Goal: Task Accomplishment & Management: Use online tool/utility

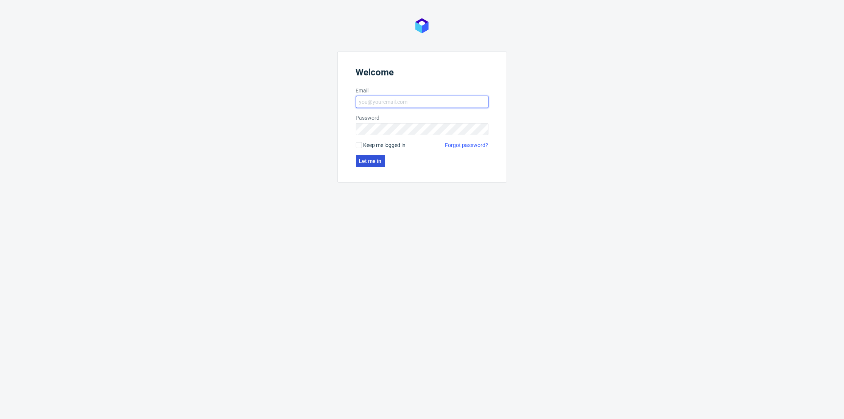
type input "[PERSON_NAME][EMAIL_ADDRESS][DOMAIN_NAME]"
click at [367, 160] on span "Let me in" at bounding box center [370, 160] width 22 height 5
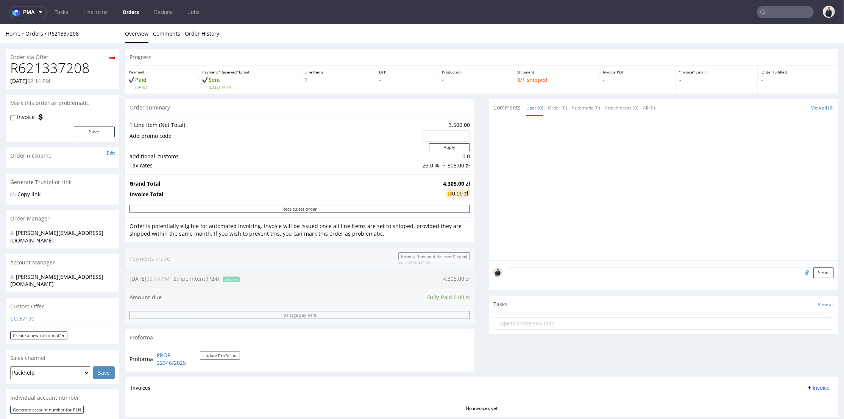
scroll to position [126, 0]
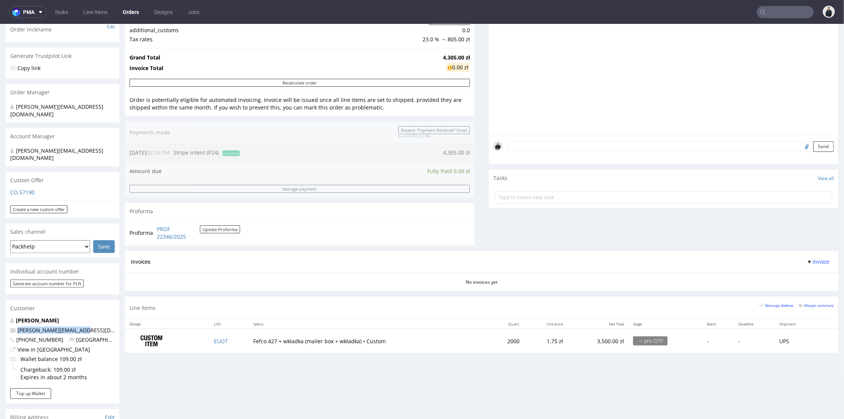
drag, startPoint x: 40, startPoint y: 312, endPoint x: 17, endPoint y: 314, distance: 23.5
click at [17, 326] on p "anna.rogulska@gmail.com" at bounding box center [62, 330] width 104 height 8
copy link "anna.rogulska@gmail.com"
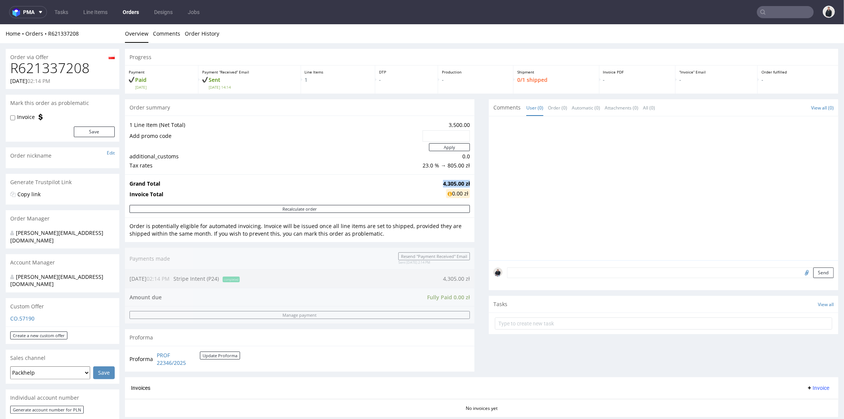
drag, startPoint x: 445, startPoint y: 182, endPoint x: 438, endPoint y: 29, distance: 153.1
click at [463, 182] on tr "Grand Total 4,305.00 zł" at bounding box center [299, 183] width 340 height 9
copy tr "4,305.00 zł"
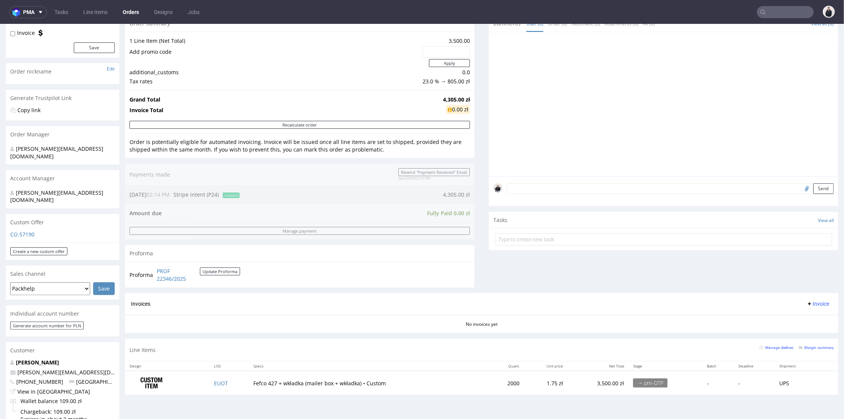
drag, startPoint x: 334, startPoint y: 205, endPoint x: 338, endPoint y: 181, distance: 23.8
click at [334, 204] on div "Order summary 1 Line Item (Net Total) 3,500.00 Add promo code Apply additional_…" at bounding box center [299, 154] width 349 height 278
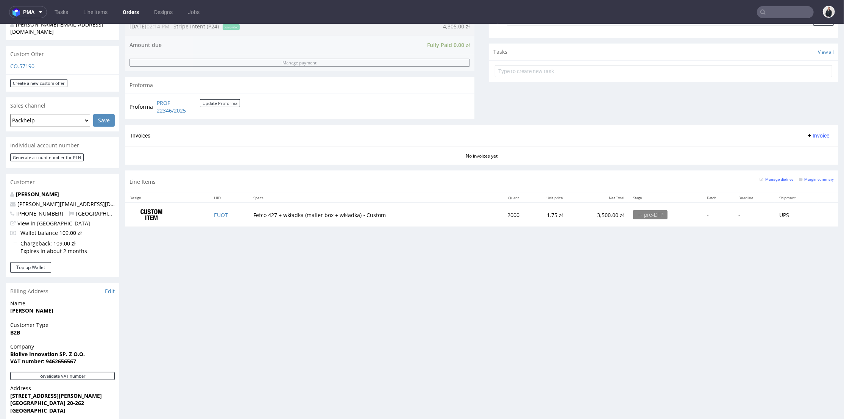
scroll to position [168, 0]
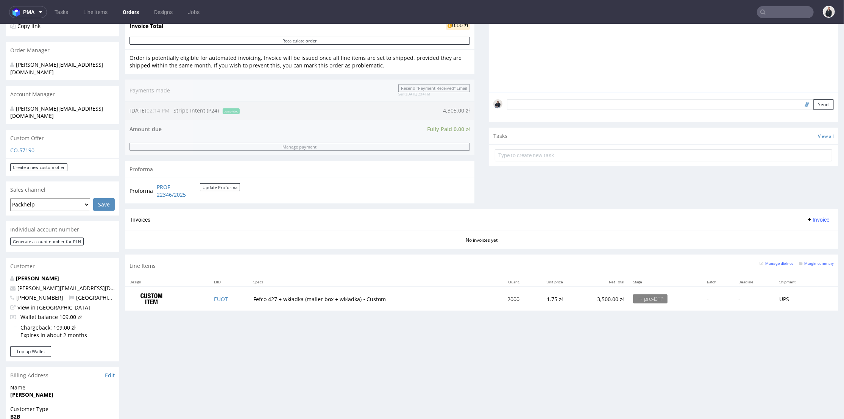
click at [207, 338] on div "Progress Payment Paid Wed 15 Oct Payment “Received” Email Sent Wed 15 Oct 14:14…" at bounding box center [481, 247] width 713 height 735
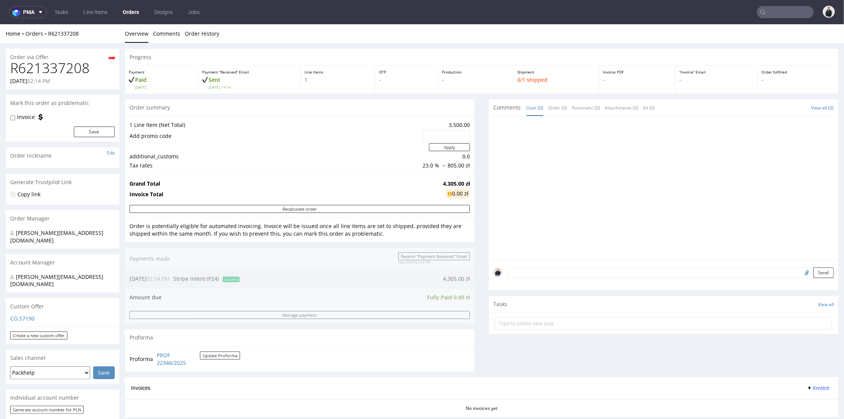
scroll to position [210, 0]
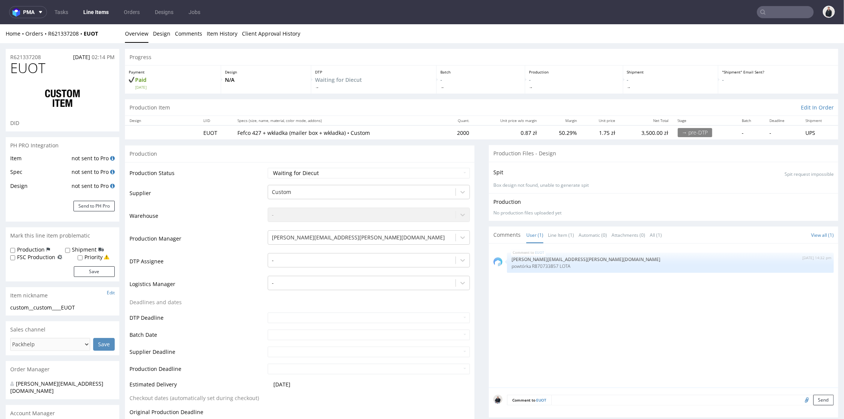
click at [391, 151] on div "Production" at bounding box center [299, 153] width 349 height 17
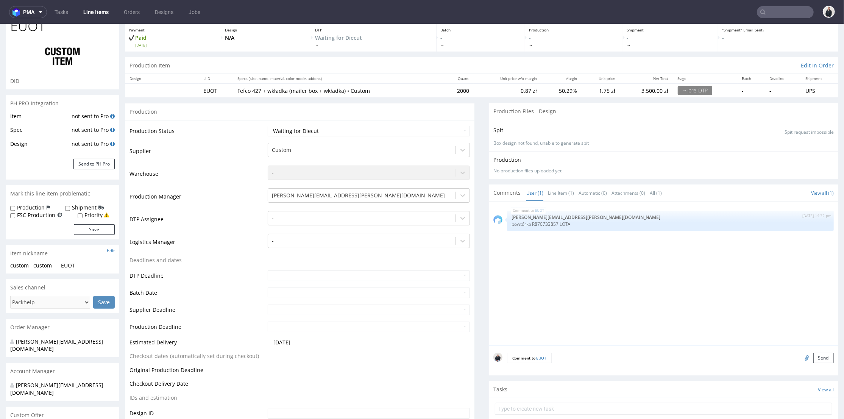
scroll to position [168, 0]
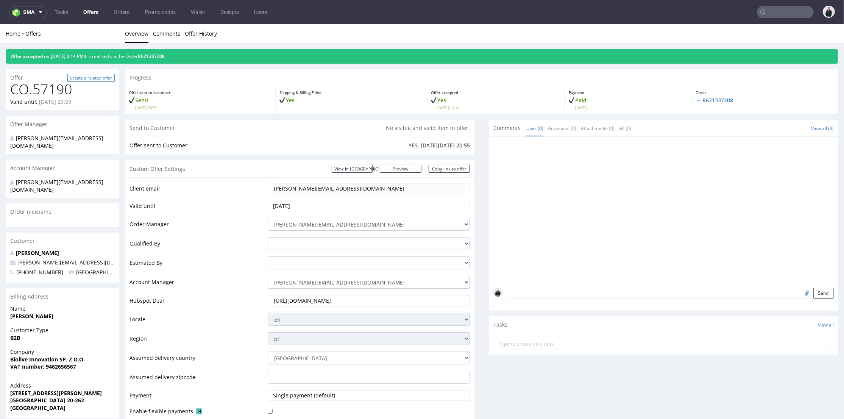
click at [92, 79] on link "Create a related offer" at bounding box center [90, 77] width 47 height 8
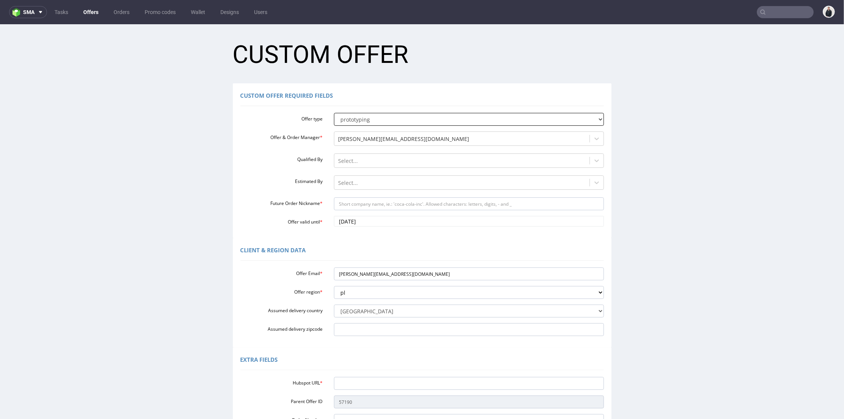
click at [377, 118] on select "standard prototyping sampling" at bounding box center [469, 118] width 270 height 13
drag, startPoint x: 377, startPoint y: 118, endPoint x: 370, endPoint y: 115, distance: 7.5
click at [377, 118] on select "standard prototyping sampling" at bounding box center [469, 118] width 270 height 13
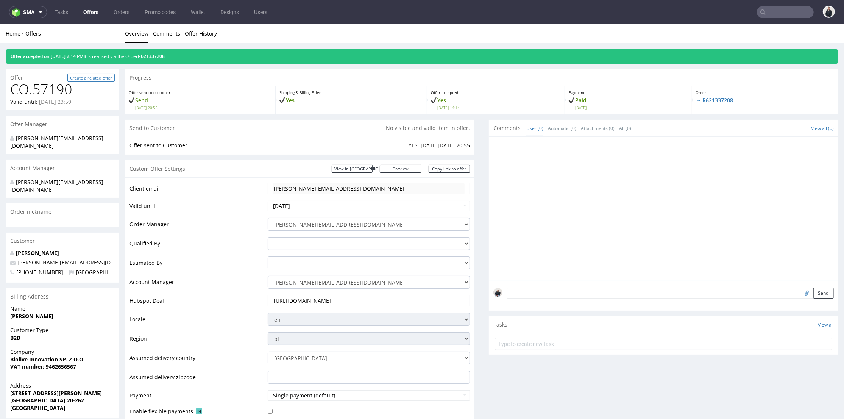
click at [102, 77] on link "Create a related offer" at bounding box center [90, 77] width 47 height 8
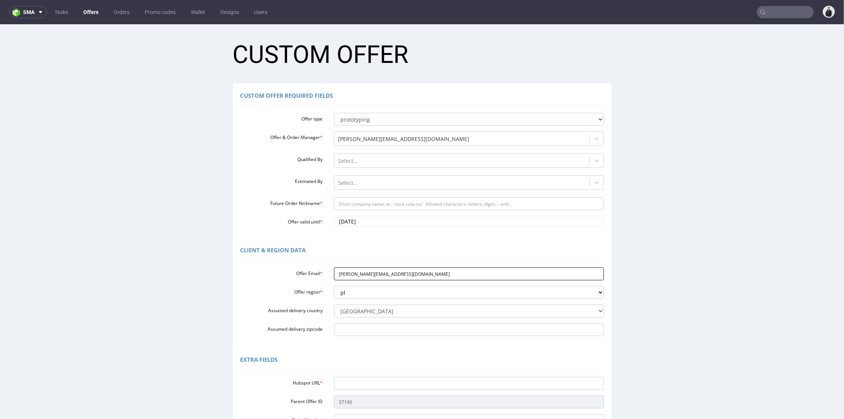
click at [380, 271] on input "[PERSON_NAME][EMAIL_ADDRESS][DOMAIN_NAME]" at bounding box center [469, 273] width 270 height 13
click at [392, 117] on select "standard prototyping sampling" at bounding box center [469, 118] width 270 height 13
select select "0"
click at [334, 112] on select "standard prototyping sampling" at bounding box center [469, 118] width 270 height 13
drag, startPoint x: 398, startPoint y: 276, endPoint x: 311, endPoint y: 276, distance: 87.5
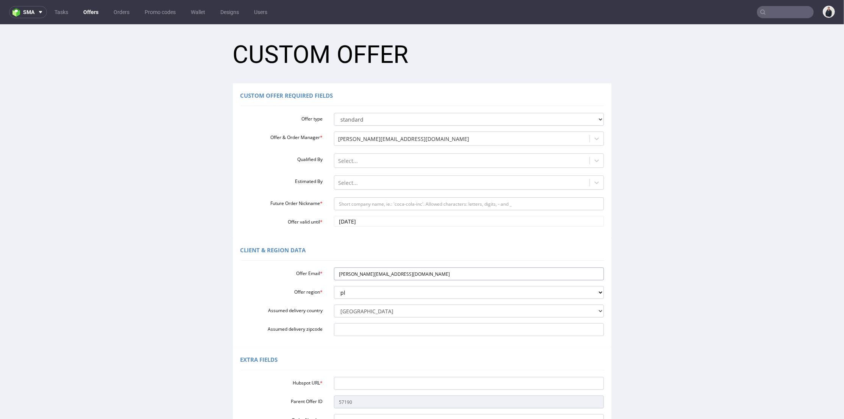
click at [311, 276] on div "Offer Email * anna.rogulska@gmail.com" at bounding box center [422, 273] width 375 height 13
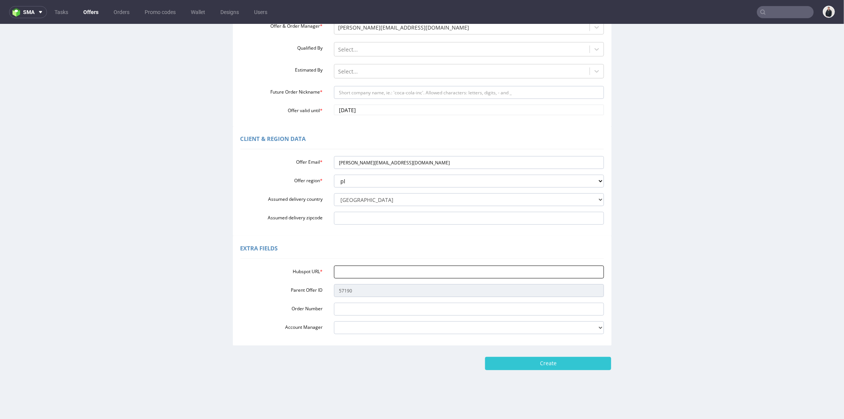
click at [374, 271] on input "Hubspot URL *" at bounding box center [469, 271] width 270 height 13
paste input "https://app-eu1.hubspot.com/contacts/25600958/record/0-3/334552317138"
type input "https://app-eu1.hubspot.com/contacts/25600958/record/0-3/334552317138"
click at [333, 247] on div "Extra Fields" at bounding box center [421, 249] width 363 height 18
click at [375, 330] on select "adrian.margula@packhelp.com alex.lemee@packhelp.com angelina.marc@packhelp.com …" at bounding box center [469, 327] width 270 height 13
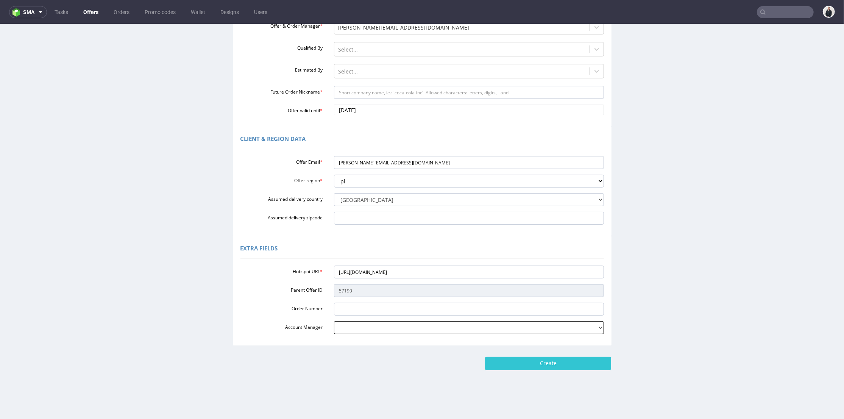
select select "16096794"
click at [381, 345] on form "Custom Offer Custom Offer Required Fields Offer type standard prototyping sampl…" at bounding box center [422, 145] width 829 height 447
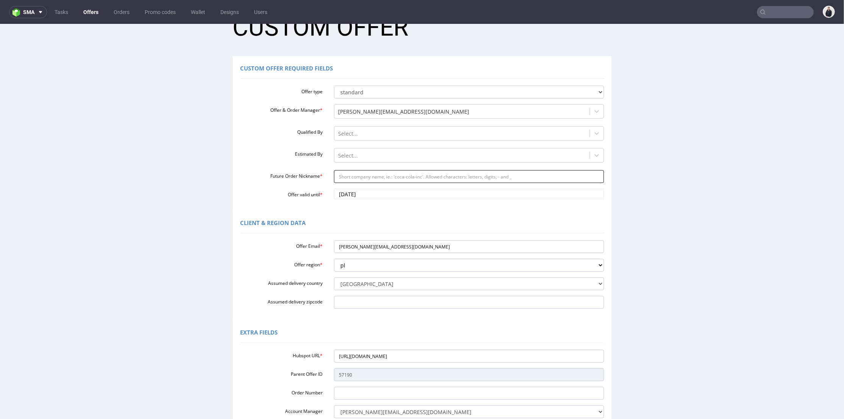
click at [379, 175] on input "Future Order Nickname *" at bounding box center [469, 176] width 270 height 13
type input "Biolive"
click at [363, 210] on div "Custom Offer Required Fields Offer type standard prototyping sampling Offer & O…" at bounding box center [422, 133] width 379 height 154
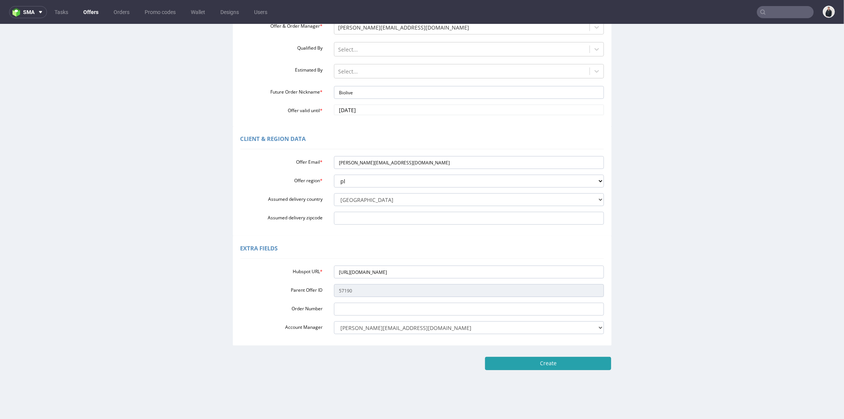
click at [551, 360] on input "Create" at bounding box center [548, 362] width 126 height 13
type input "Please wait..."
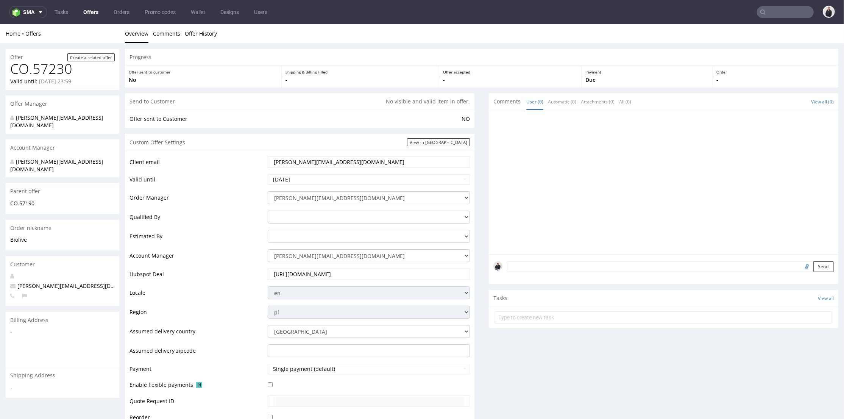
scroll to position [210, 0]
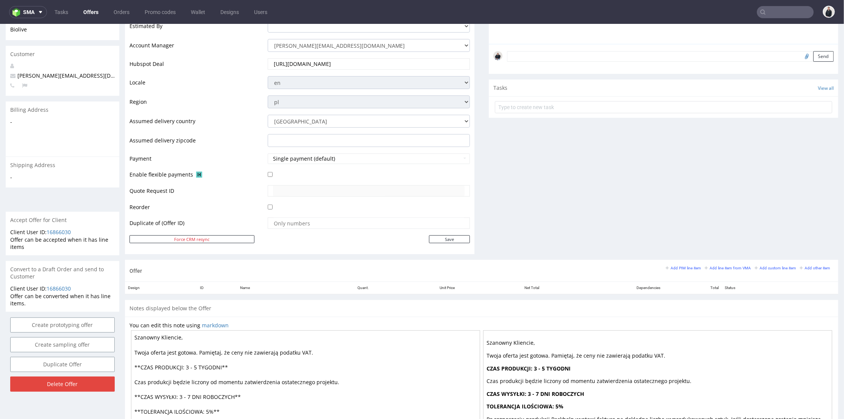
drag, startPoint x: 711, startPoint y: 270, endPoint x: 614, endPoint y: 245, distance: 100.2
click at [711, 270] on div "Add PIM line item Add line item from VMA Add custom line item Add other item" at bounding box center [750, 270] width 168 height 12
click at [698, 270] on div "Add PIM line item Add line item from VMA Add custom line item Add other item" at bounding box center [750, 270] width 168 height 12
click at [705, 268] on small "Add line item from VMA" at bounding box center [728, 267] width 46 height 4
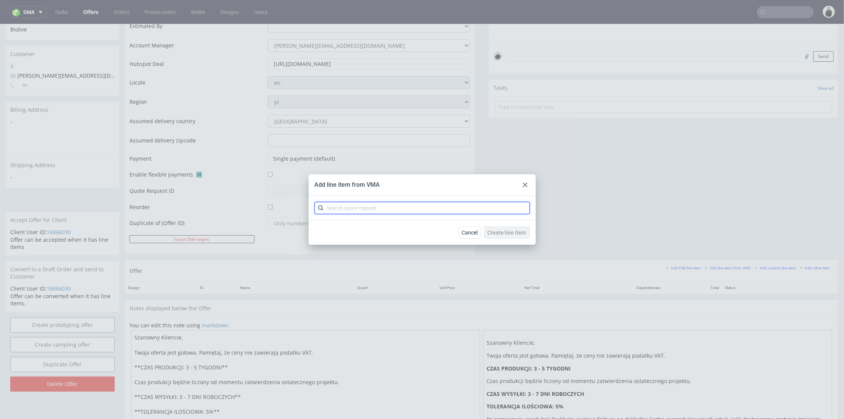
click at [429, 206] on input "text" at bounding box center [422, 208] width 215 height 12
type input "cbte"
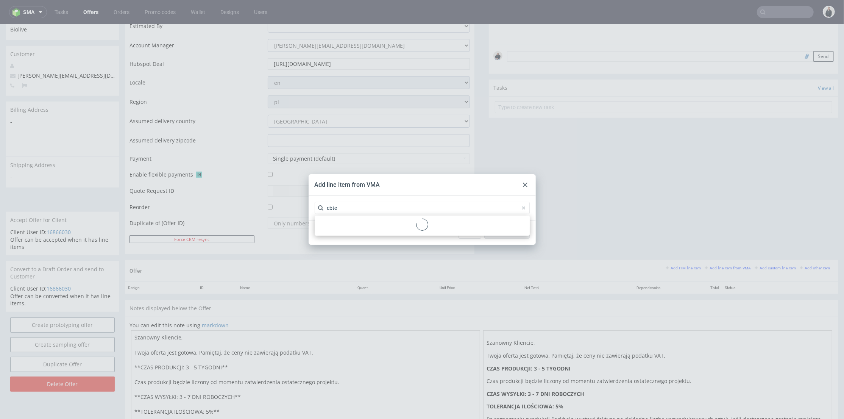
click at [354, 226] on div at bounding box center [422, 225] width 209 height 14
click at [353, 226] on div "CBTE 2 variants" at bounding box center [422, 225] width 209 height 14
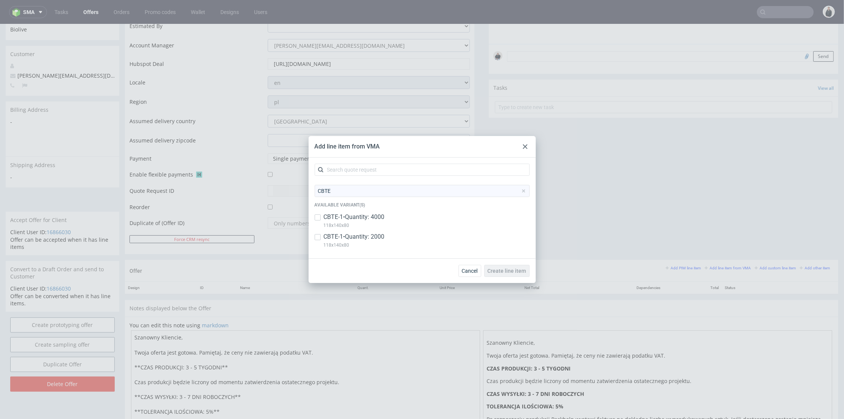
drag, startPoint x: 368, startPoint y: 239, endPoint x: 453, endPoint y: 258, distance: 87.3
click at [368, 239] on p "CBTE-1 • Quantity: 2000" at bounding box center [354, 236] width 61 height 8
checkbox input "true"
click at [502, 269] on span "Create line item" at bounding box center [507, 270] width 39 height 5
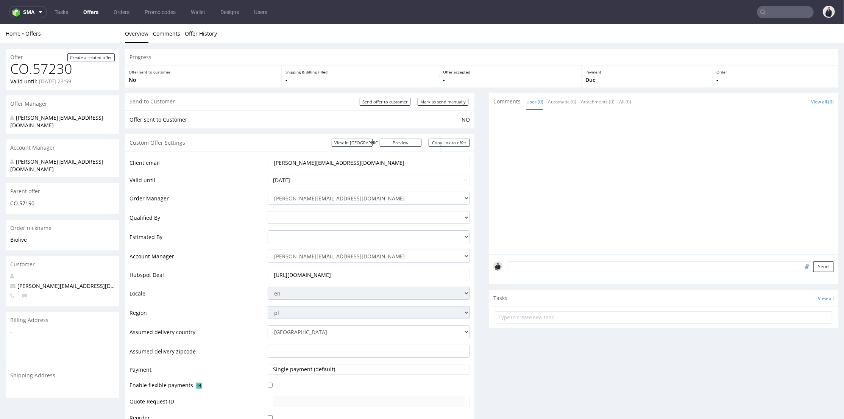
scroll to position [294, 0]
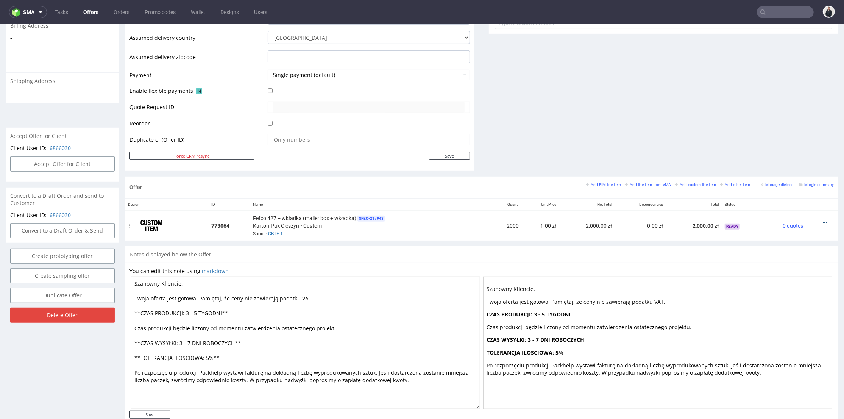
click at [823, 222] on icon at bounding box center [825, 222] width 4 height 5
click at [778, 138] on span "Edit item price" at bounding box center [790, 138] width 61 height 8
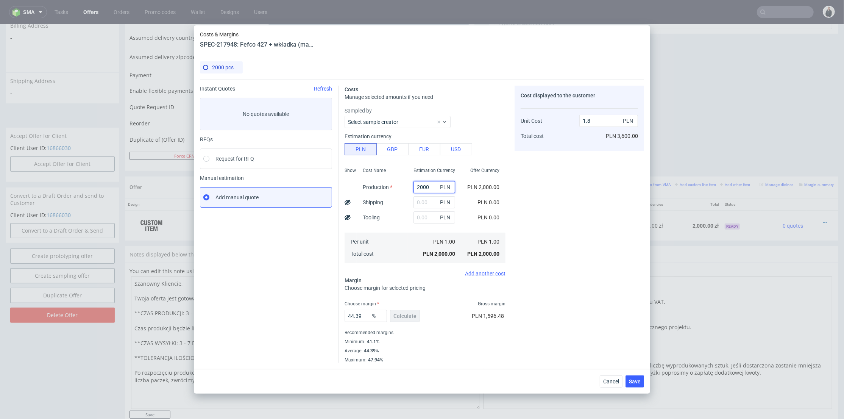
click at [414, 186] on input "2000" at bounding box center [434, 187] width 42 height 12
paste input "158"
type input "1580"
type input "1.42"
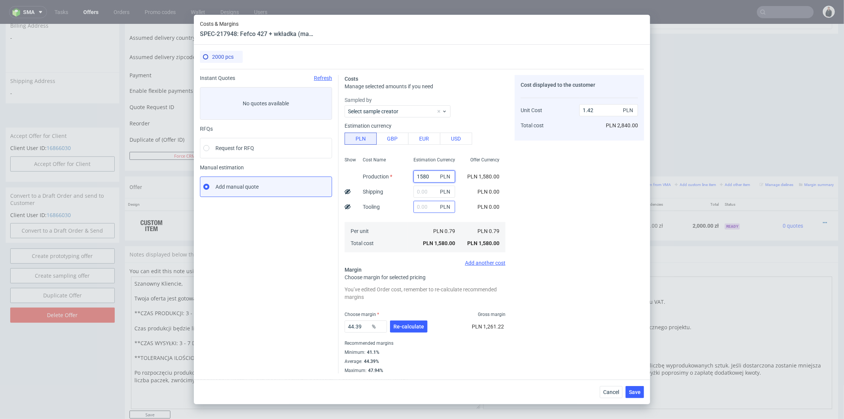
type input "1580"
click at [413, 207] on input "text" at bounding box center [434, 207] width 42 height 12
click at [419, 190] on input "1" at bounding box center [434, 192] width 42 height 12
type input "1600"
type input "2.86"
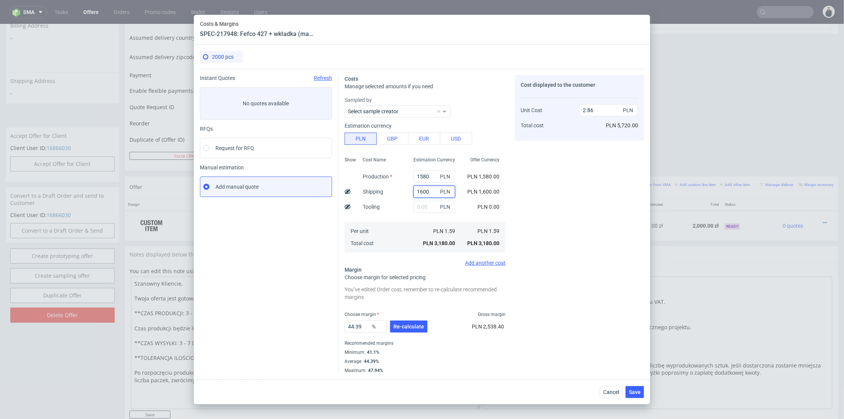
drag, startPoint x: 425, startPoint y: 190, endPoint x: 417, endPoint y: 191, distance: 7.6
click at [417, 191] on input "1600" at bounding box center [434, 192] width 42 height 12
type input "166"
click at [540, 186] on div "Cost displayed to the customer Unit Cost Total cost 2.86 PLN PLN 5,720.00" at bounding box center [578, 224] width 129 height 298
type input "1.57"
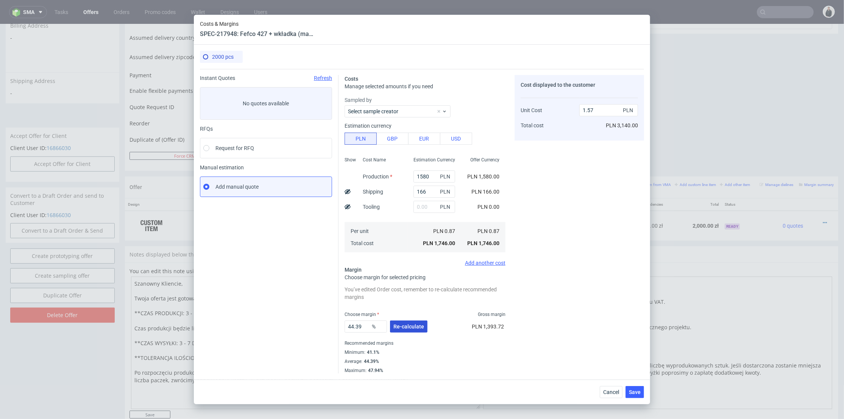
click at [415, 325] on span "Re-calculate" at bounding box center [408, 326] width 31 height 5
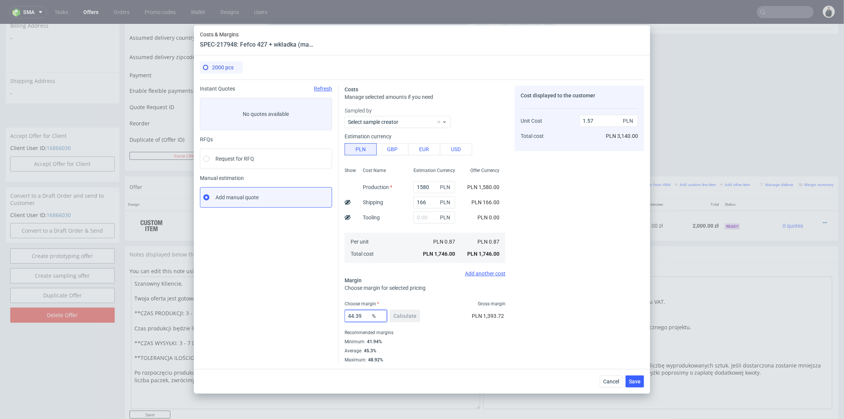
drag, startPoint x: 363, startPoint y: 311, endPoint x: 387, endPoint y: 294, distance: 29.5
click at [343, 312] on div "Costs Manage selected amounts if you need Sampled by Select sample creator Esti…" at bounding box center [491, 221] width 306 height 283
paste input "50.2"
type input "50.29"
drag, startPoint x: 604, startPoint y: 223, endPoint x: 603, endPoint y: 216, distance: 7.3
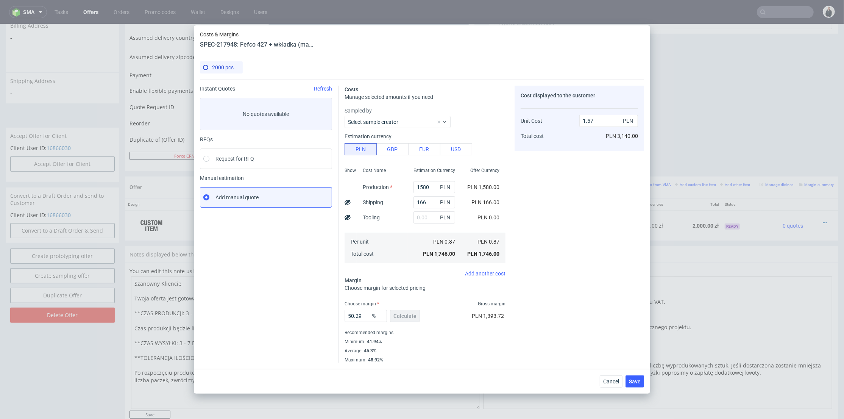
click at [603, 223] on div "Cost displayed to the customer Unit Cost Total cost 1.57 PLN PLN 3,140.00" at bounding box center [578, 224] width 129 height 277
drag, startPoint x: 592, startPoint y: 302, endPoint x: 577, endPoint y: 244, distance: 59.9
click at [591, 301] on div "Cost displayed to the customer Unit Cost Total cost 1.75 PLN PLN 3,500.00" at bounding box center [578, 224] width 129 height 277
drag, startPoint x: 591, startPoint y: 121, endPoint x: 598, endPoint y: 121, distance: 7.2
click at [598, 121] on input "1.75" at bounding box center [608, 121] width 59 height 12
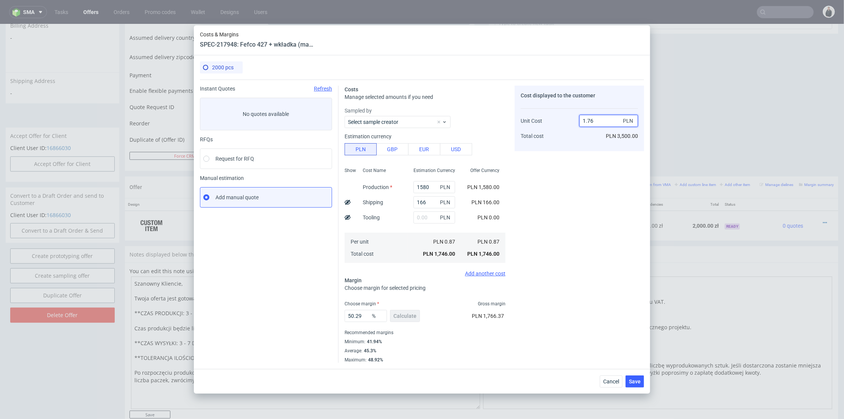
type input "1.76"
drag, startPoint x: 577, startPoint y: 184, endPoint x: 595, endPoint y: 138, distance: 49.6
click at [580, 181] on div "Cost displayed to the customer Unit Cost Total cost 1.76 PLN PLN 3,500.00" at bounding box center [578, 224] width 129 height 277
type input "50.56818181818182"
click at [591, 120] on input "1.76" at bounding box center [608, 121] width 59 height 12
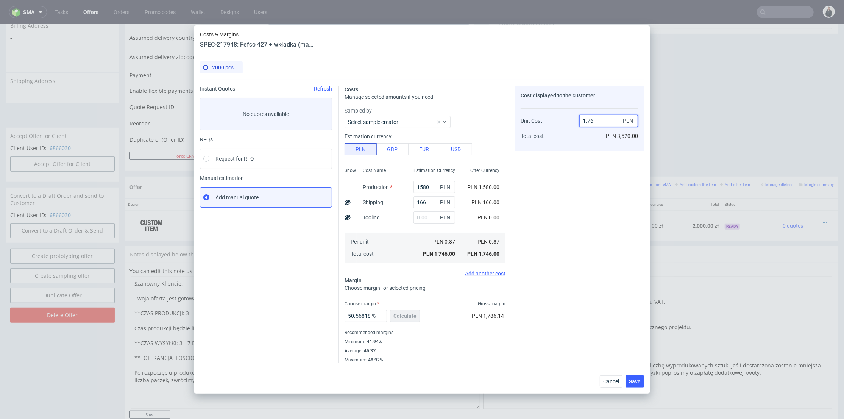
drag, startPoint x: 598, startPoint y: 120, endPoint x: 591, endPoint y: 120, distance: 7.6
click at [591, 120] on input "1.76" at bounding box center [608, 121] width 59 height 12
type input "1.75"
click at [575, 193] on div "Cost displayed to the customer Unit Cost Total cost 1.75 PLN PLN 3,520.00" at bounding box center [578, 224] width 129 height 277
click at [357, 312] on input "50.28571428571429" at bounding box center [366, 316] width 42 height 12
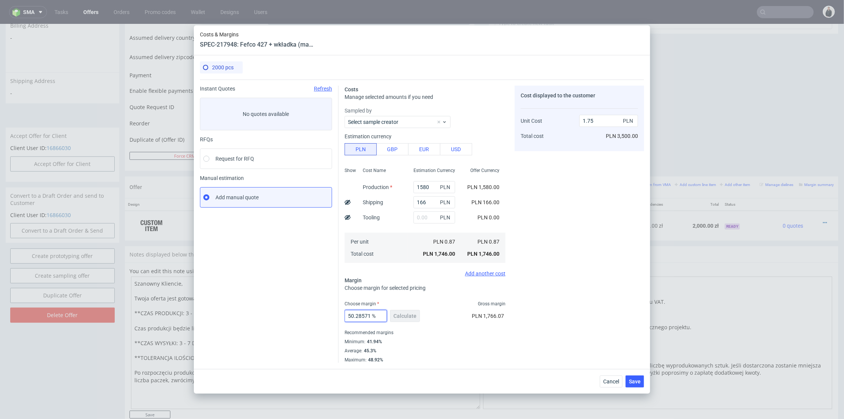
paste input "text"
type input "50.29"
drag, startPoint x: 607, startPoint y: 279, endPoint x: 605, endPoint y: 287, distance: 7.8
click at [607, 279] on div "Cost displayed to the customer Unit Cost Total cost 1.75 PLN PLN 3,500.00" at bounding box center [578, 224] width 129 height 277
click at [634, 379] on span "Save" at bounding box center [635, 381] width 12 height 5
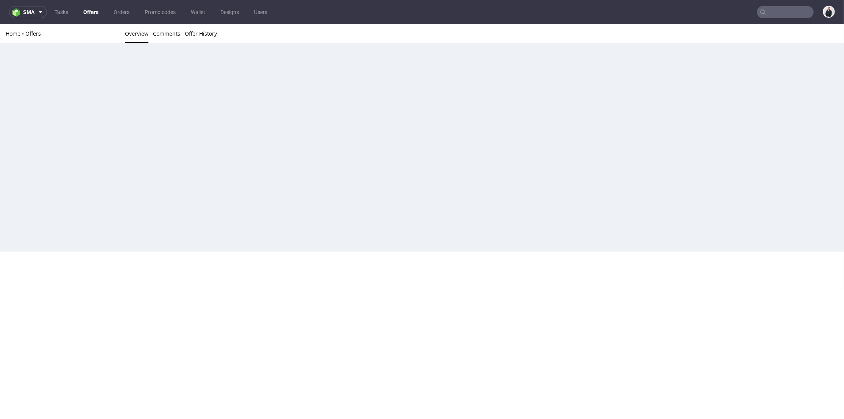
scroll to position [0, 0]
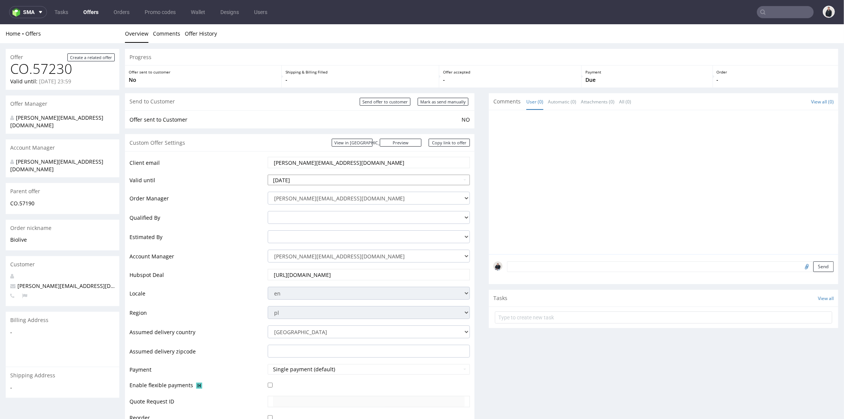
click at [347, 181] on input "[DATE]" at bounding box center [369, 179] width 203 height 11
click at [343, 90] on icon at bounding box center [342, 88] width 2 height 5
click at [332, 133] on td "14" at bounding box center [330, 134] width 11 height 11
type input "2025-11-14"
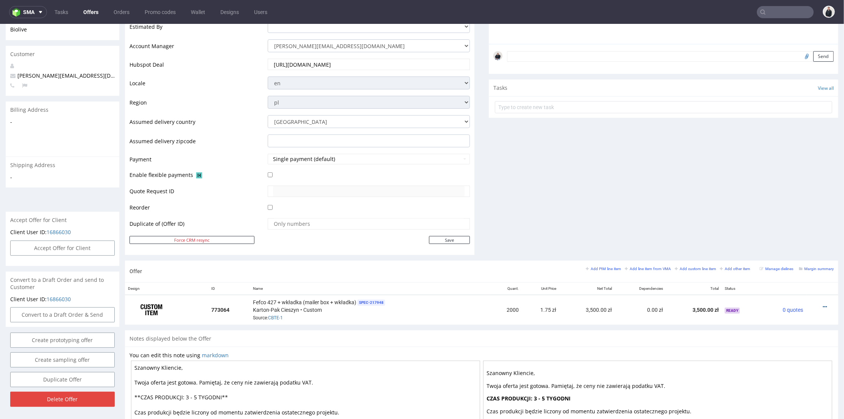
click at [455, 244] on div "Client email anna.rogulska@gmail.com Valid until 2025-11-14 Order Manager adria…" at bounding box center [299, 97] width 349 height 313
click at [455, 242] on input "Save" at bounding box center [449, 239] width 41 height 8
type input "In progress..."
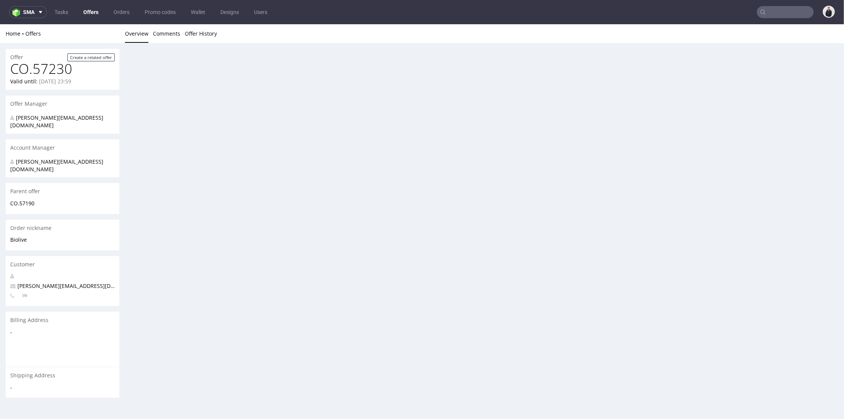
scroll to position [0, 0]
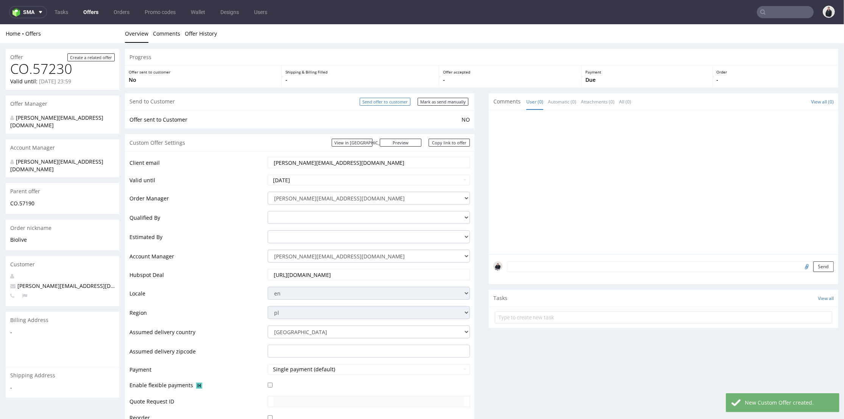
click at [391, 104] on input "Send offer to customer" at bounding box center [385, 101] width 51 height 8
type input "In progress..."
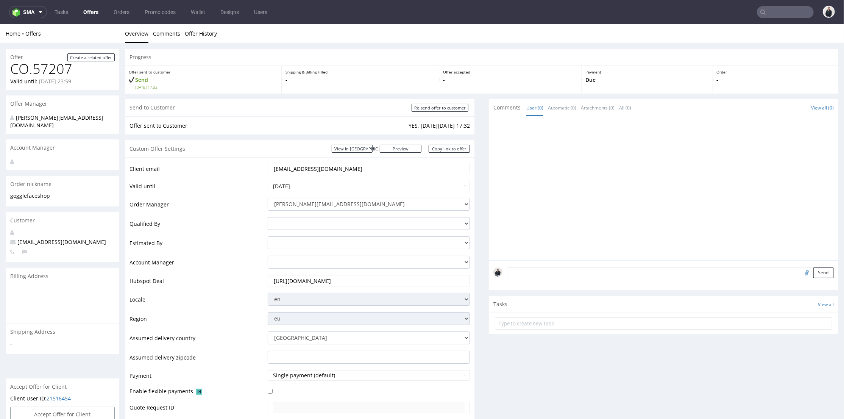
click at [765, 8] on input "text" at bounding box center [785, 12] width 57 height 12
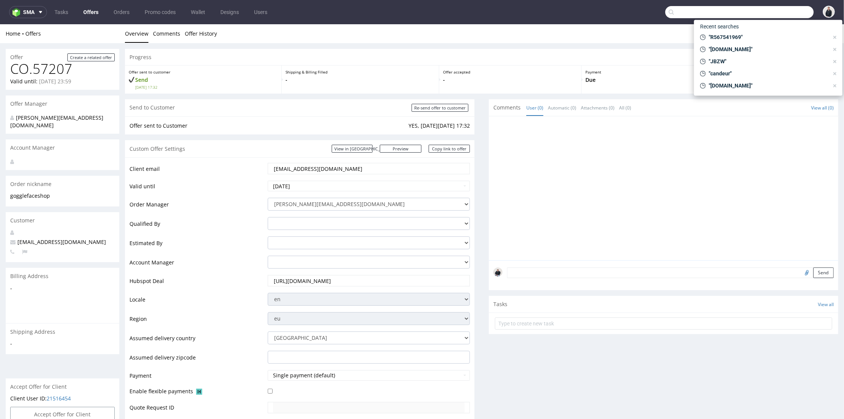
paste input "[PERSON_NAME][EMAIL_ADDRESS][DOMAIN_NAME]"
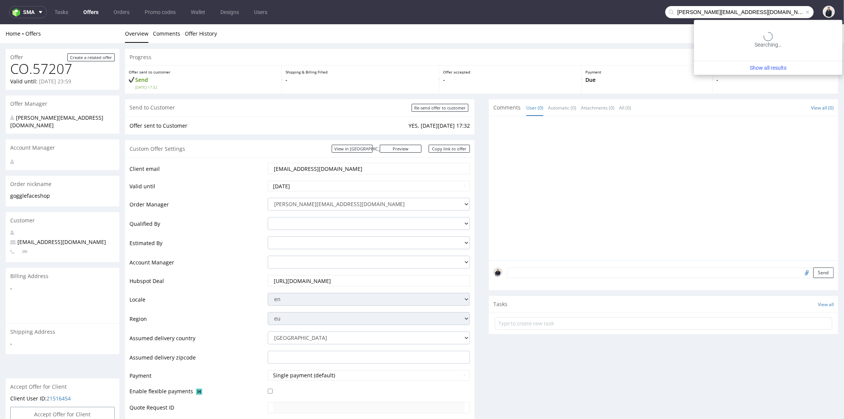
type input "[PERSON_NAME][EMAIL_ADDRESS][DOMAIN_NAME]"
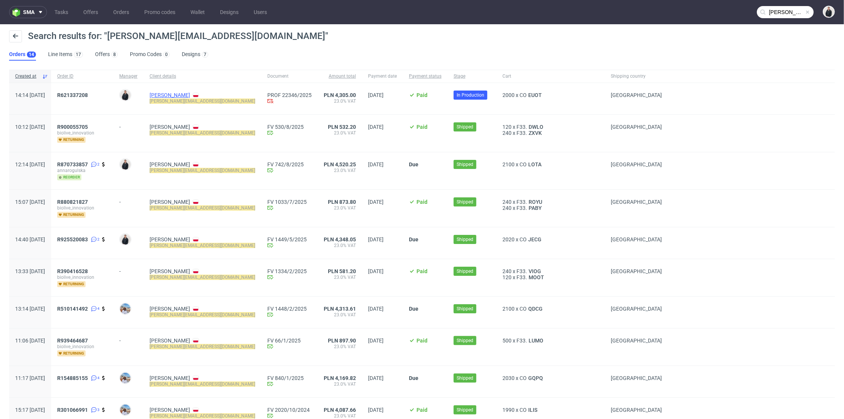
click at [187, 93] on link "[PERSON_NAME]" at bounding box center [170, 95] width 41 height 6
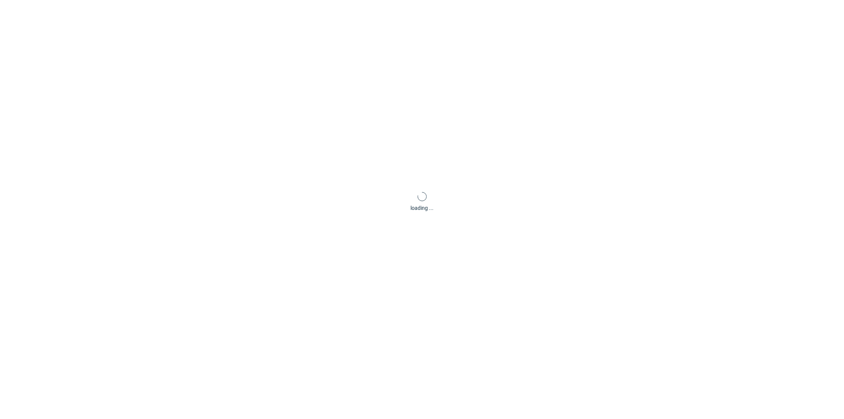
scroll to position [2, 0]
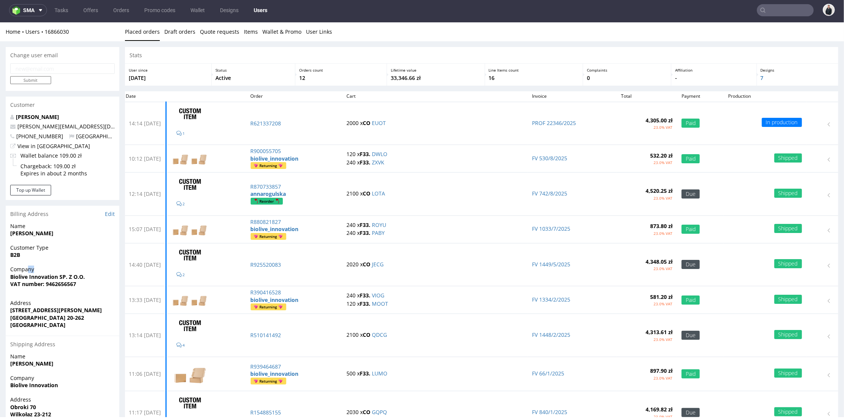
drag, startPoint x: 12, startPoint y: 265, endPoint x: 27, endPoint y: 267, distance: 14.5
click at [27, 267] on p "Company Biolive Innovation SP. Z O.O. VAT number: 9462656567" at bounding box center [62, 276] width 104 height 22
drag, startPoint x: 27, startPoint y: 276, endPoint x: 14, endPoint y: 273, distance: 12.9
click at [12, 273] on strong "Biolive Innovation SP. Z O.O." at bounding box center [47, 276] width 75 height 7
copy strong "Biolive"
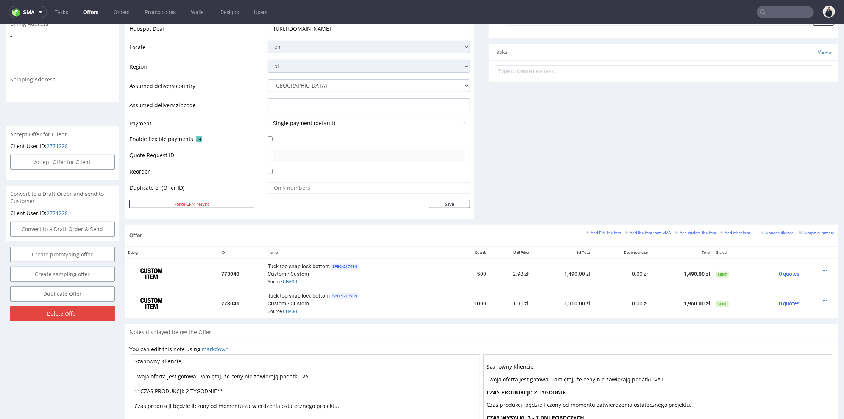
scroll to position [42, 0]
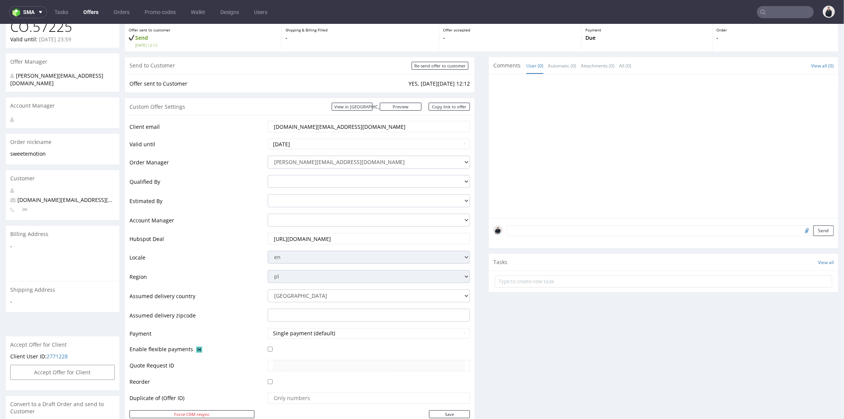
click at [100, 11] on link "Offers" at bounding box center [91, 12] width 24 height 12
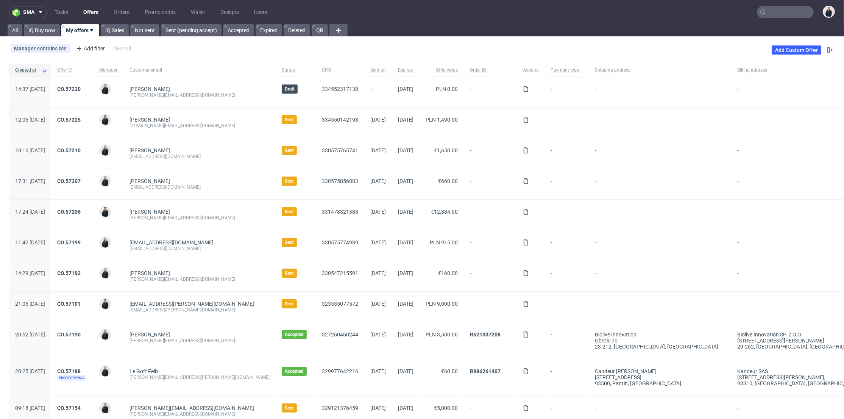
scroll to position [42, 0]
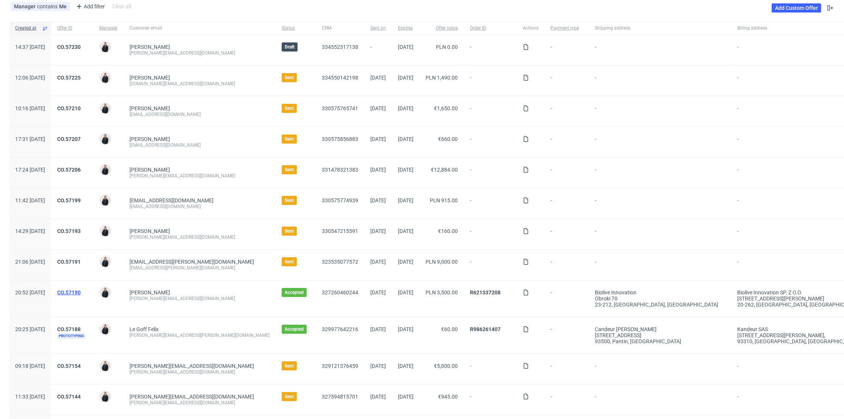
drag, startPoint x: 94, startPoint y: 291, endPoint x: 97, endPoint y: 288, distance: 4.0
click at [81, 292] on link "CO.57190" at bounding box center [68, 292] width 23 height 6
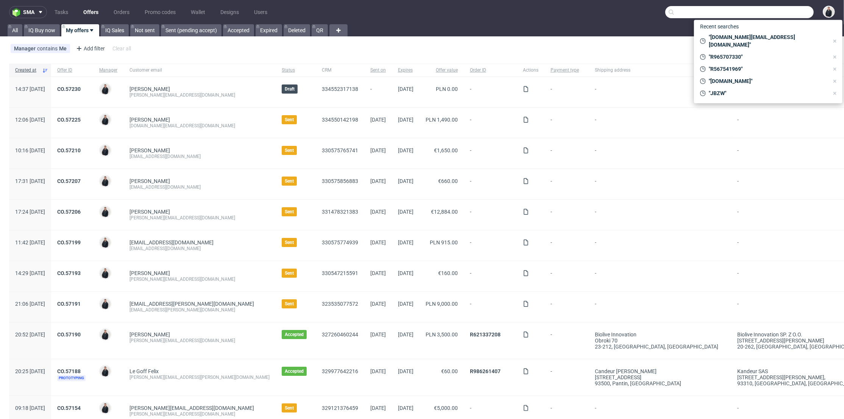
click at [787, 14] on input "text" at bounding box center [739, 12] width 148 height 12
paste input "chelsie@blondieskitchen.co.uk"
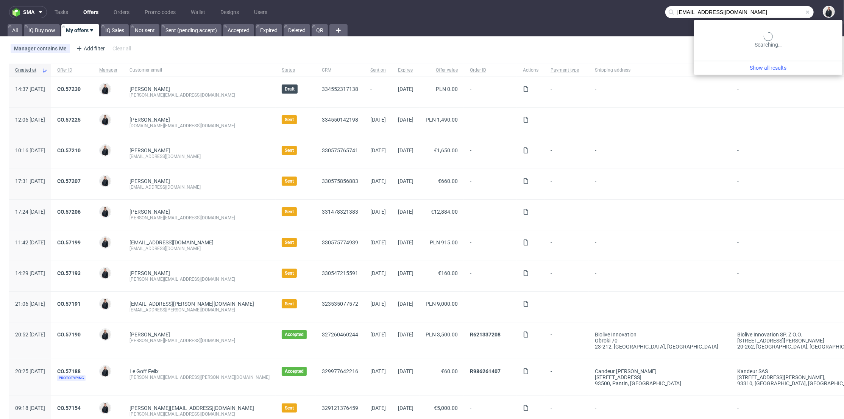
type input "chelsie@blondieskitchen.co.uk"
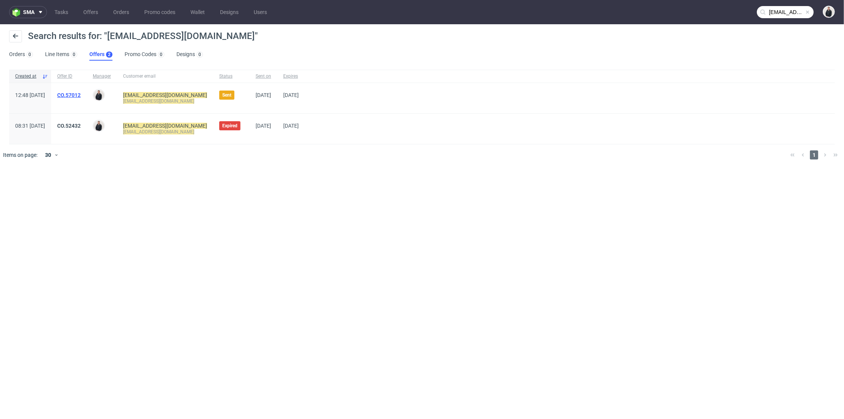
click at [81, 95] on link "CO.57012" at bounding box center [68, 95] width 23 height 6
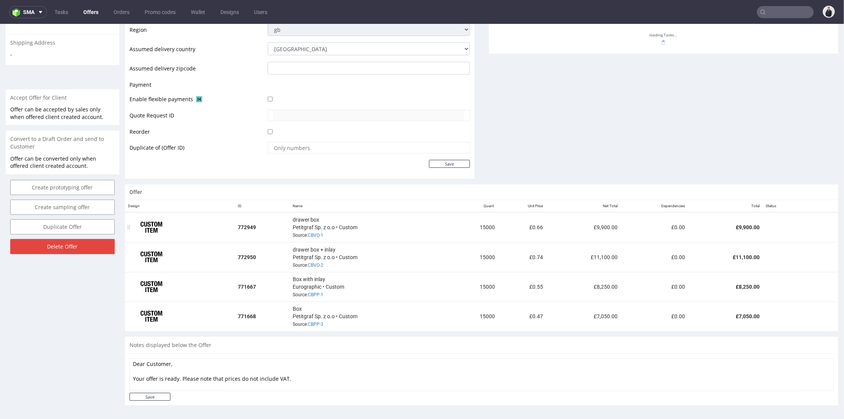
scroll to position [288, 0]
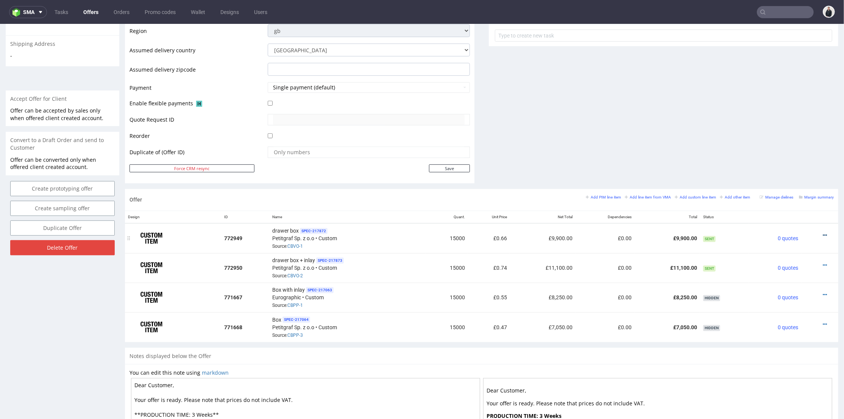
click at [823, 234] on icon at bounding box center [825, 234] width 4 height 5
click at [777, 152] on span "Edit item price" at bounding box center [790, 151] width 61 height 8
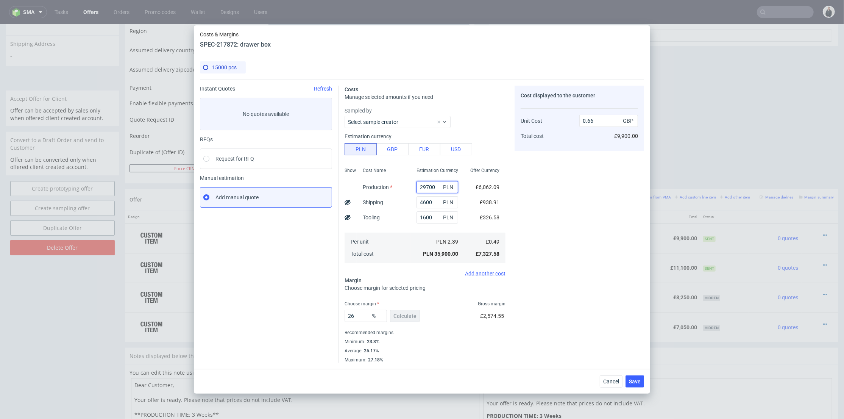
drag, startPoint x: 433, startPoint y: 186, endPoint x: 395, endPoint y: 187, distance: 38.2
click at [395, 187] on div "Show Cost Name Production Shipping Tooling Per unit Total cost Estimation Curre…" at bounding box center [425, 214] width 161 height 100
paste input "6"
type input "26700"
type input "0.6"
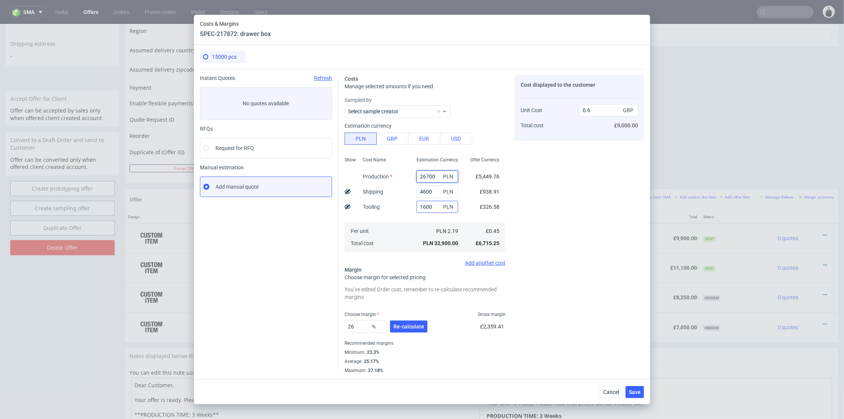
type input "26700"
click at [418, 207] on input "1600" at bounding box center [437, 207] width 42 height 12
type input "1100"
click at [415, 216] on div "Estimation Currency 26700 PLN 4600 PLN 1100 PLN PLN 2.19 PLN 32,900.00" at bounding box center [437, 204] width 54 height 100
drag, startPoint x: 586, startPoint y: 108, endPoint x: 592, endPoint y: 119, distance: 12.2
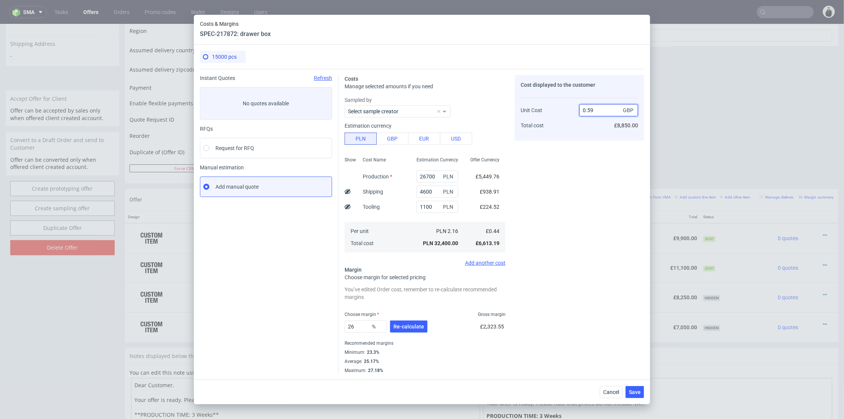
click at [592, 110] on input "0.59" at bounding box center [608, 110] width 59 height 12
type input "0.66"
click at [575, 168] on div "Cost displayed to the customer Unit Cost Total cost 0.66 GBP £8,850.00" at bounding box center [578, 224] width 129 height 298
type input "33.33333333333333"
drag, startPoint x: 592, startPoint y: 109, endPoint x: 592, endPoint y: 123, distance: 14.0
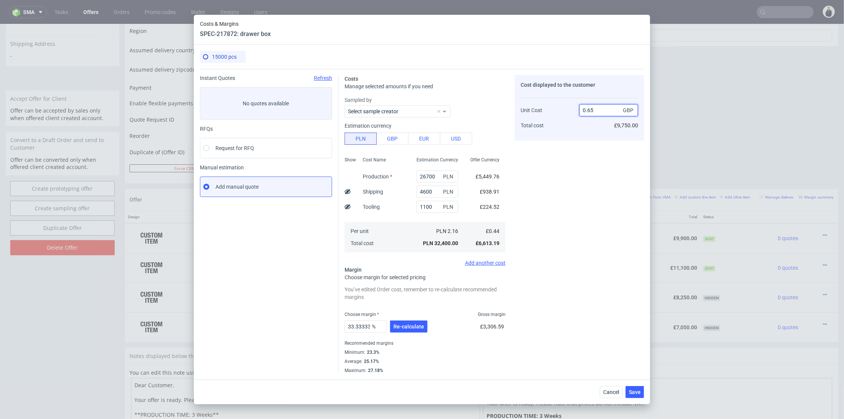
click at [595, 110] on input "0.65" at bounding box center [608, 110] width 59 height 12
type input "0.67"
click at [578, 157] on div "Cost displayed to the customer Unit Cost Total cost 0.67 GBP £9,750.00" at bounding box center [578, 224] width 129 height 298
type input "34.32835820895522"
type input "0.66"
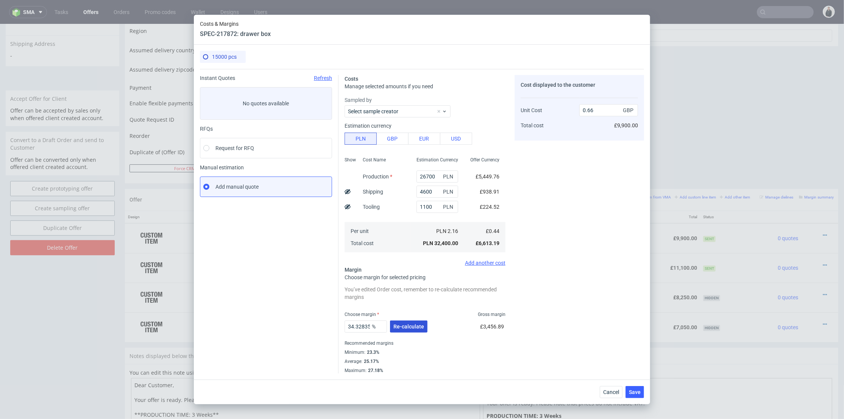
click at [409, 323] on button "Re-calculate" at bounding box center [408, 326] width 37 height 12
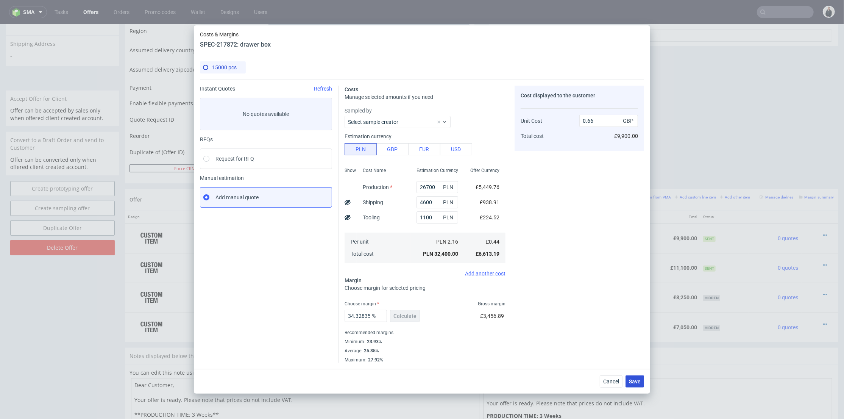
click at [636, 384] on button "Save" at bounding box center [634, 381] width 19 height 12
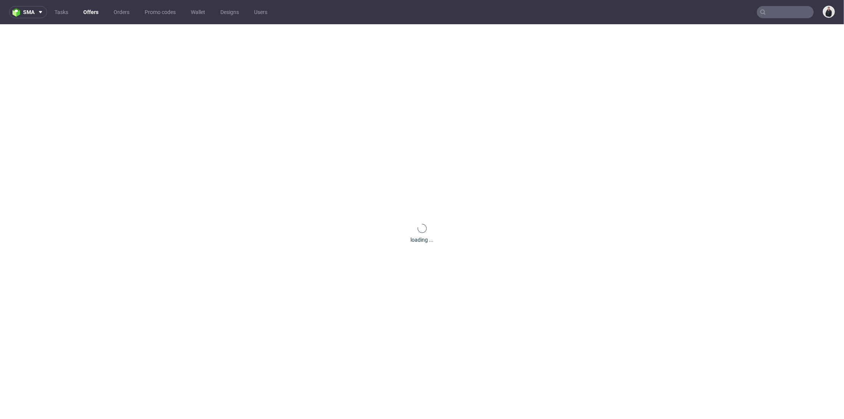
scroll to position [0, 0]
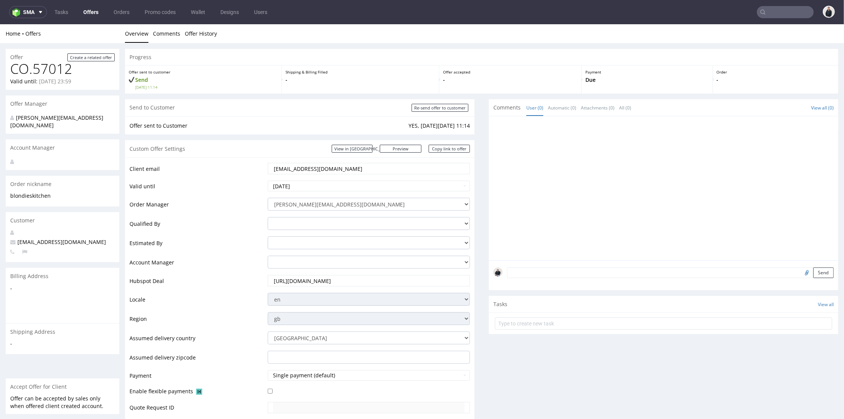
click at [87, 12] on link "Offers" at bounding box center [91, 12] width 24 height 12
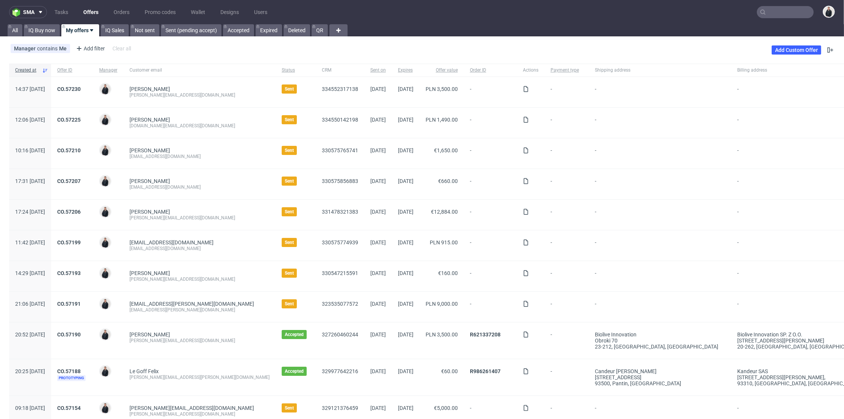
click at [771, 14] on input "text" at bounding box center [785, 12] width 57 height 12
paste input "viorica.md"
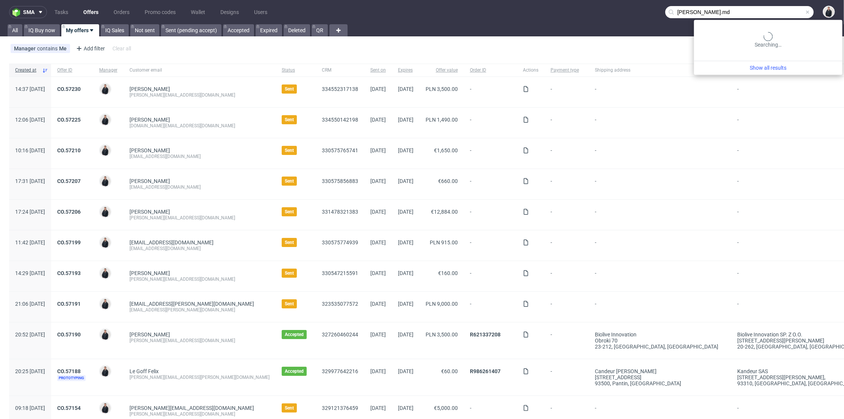
type input "viorica.md"
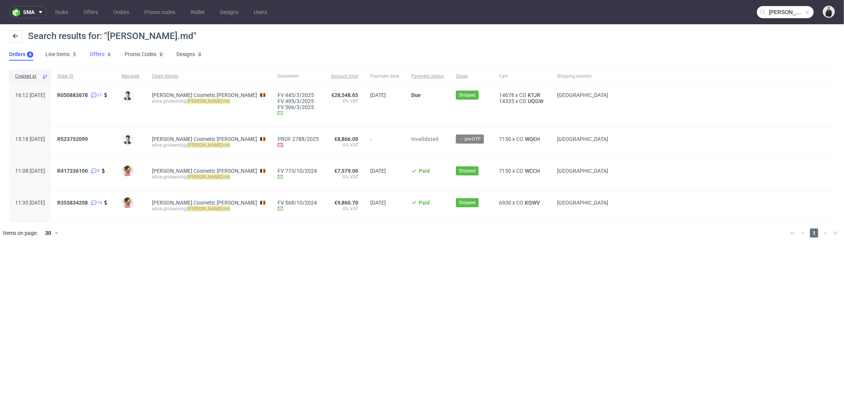
click at [111, 57] on div "6" at bounding box center [108, 54] width 8 height 8
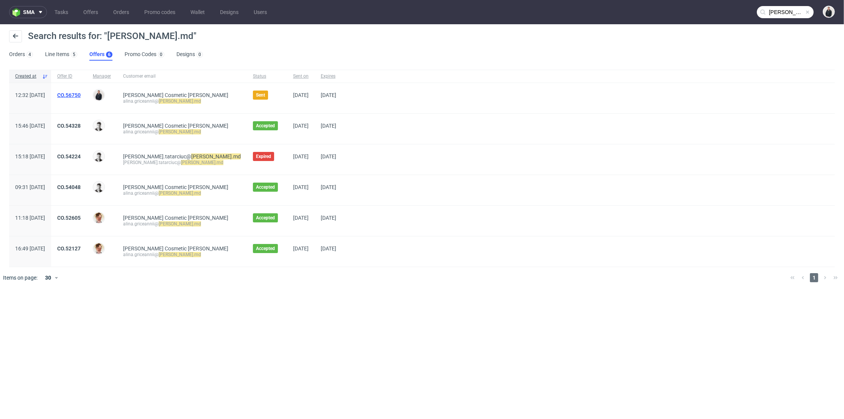
click at [81, 95] on link "CO.56750" at bounding box center [68, 95] width 23 height 6
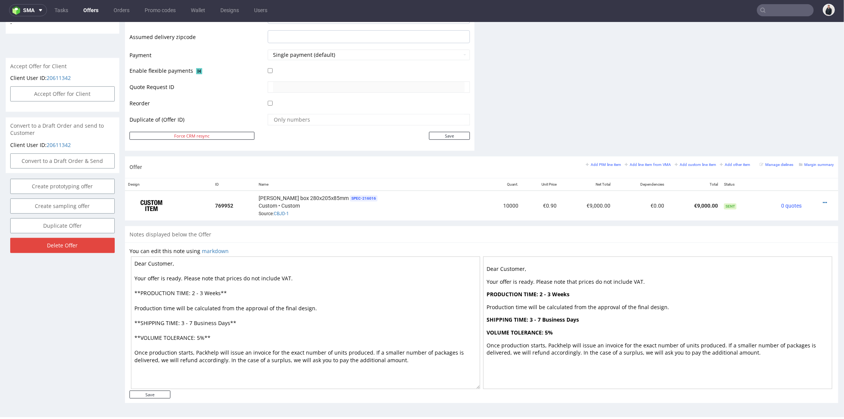
scroll to position [192, 0]
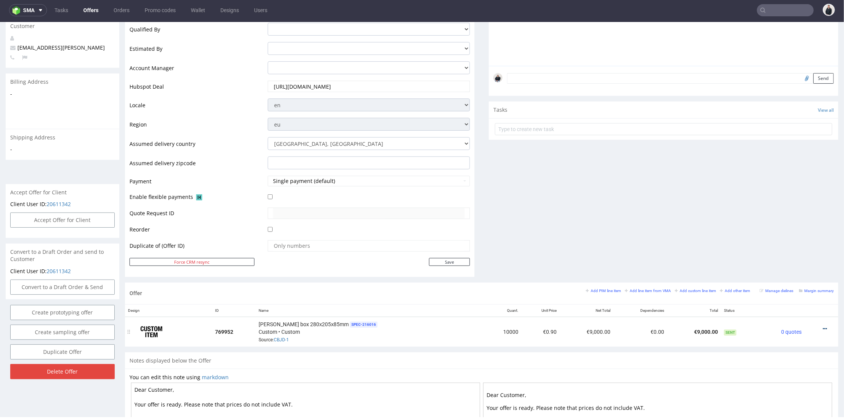
click at [823, 326] on icon at bounding box center [825, 328] width 4 height 5
click at [780, 249] on li "Edit item price" at bounding box center [787, 244] width 73 height 14
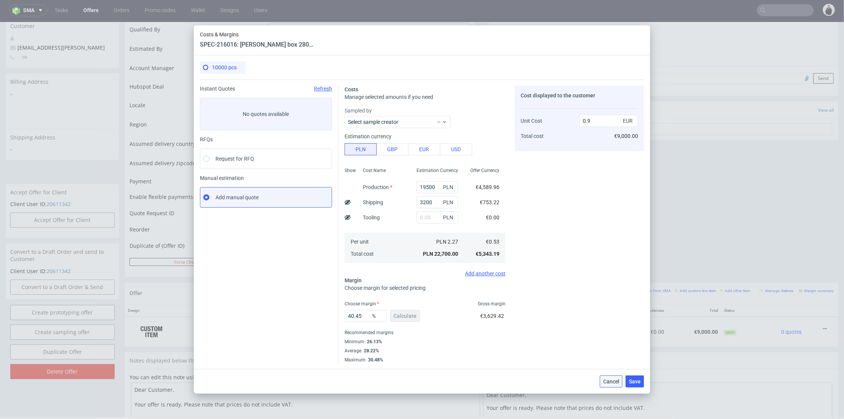
drag, startPoint x: 612, startPoint y: 379, endPoint x: 679, endPoint y: 139, distance: 249.9
click at [612, 379] on span "Cancel" at bounding box center [611, 381] width 16 height 5
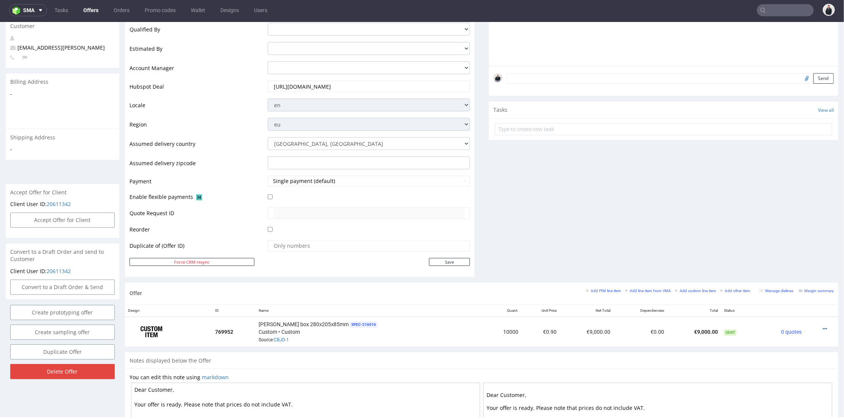
scroll to position [0, 0]
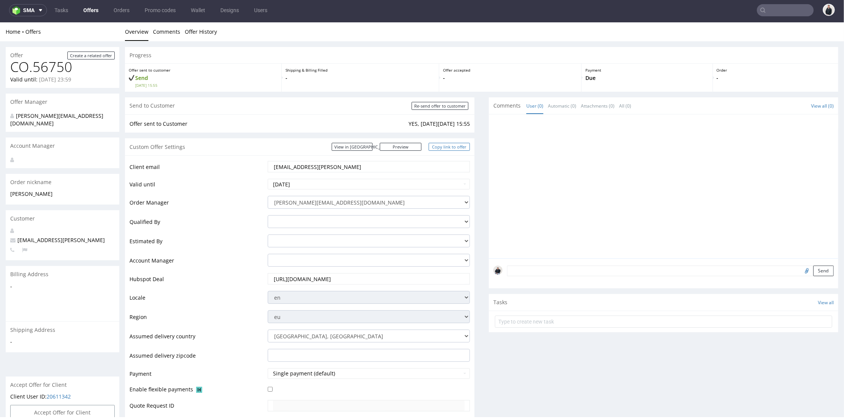
click at [435, 145] on link "Copy link to offer" at bounding box center [450, 146] width 42 height 8
click at [429, 105] on input "Re-send offer to customer" at bounding box center [440, 105] width 57 height 8
type input "In progress..."
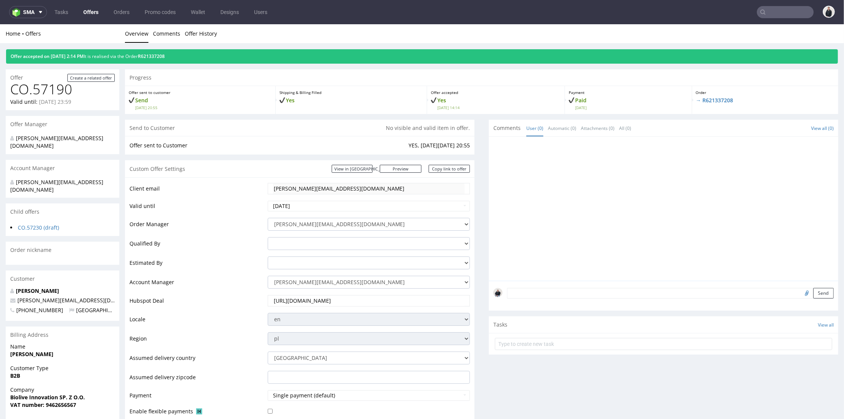
scroll to position [294, 0]
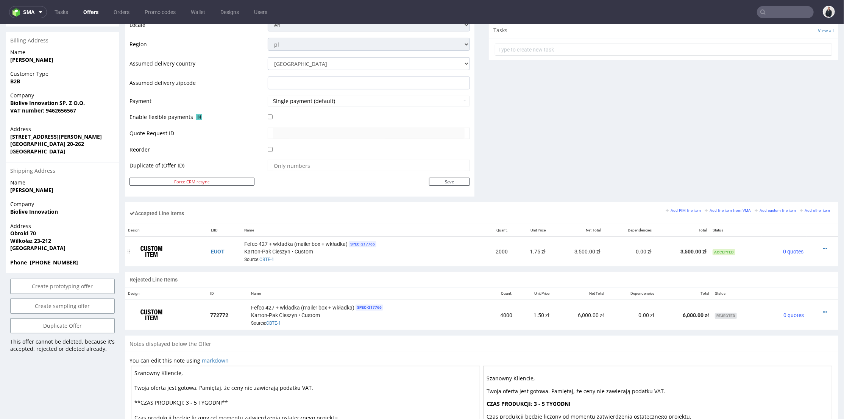
click at [823, 246] on icon at bounding box center [825, 248] width 4 height 5
click at [784, 177] on span "Edit item price" at bounding box center [794, 178] width 55 height 8
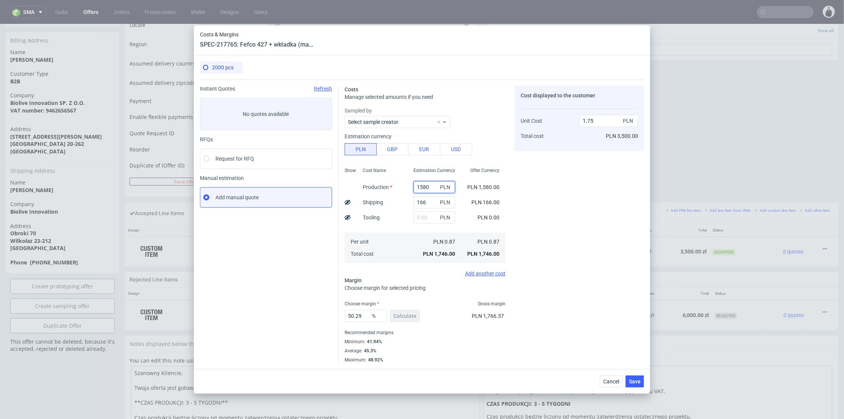
drag, startPoint x: 426, startPoint y: 186, endPoint x: 388, endPoint y: 180, distance: 37.5
click at [388, 180] on div "Show Cost Name Production Shipping Tooling Per unit Total cost Estimation Curre…" at bounding box center [425, 214] width 161 height 100
drag, startPoint x: 362, startPoint y: 313, endPoint x: 329, endPoint y: 304, distance: 34.2
click at [330, 308] on div "Instant Quotes Refresh No quotes available RFQs Request for RFQ Manual estimati…" at bounding box center [422, 221] width 444 height 283
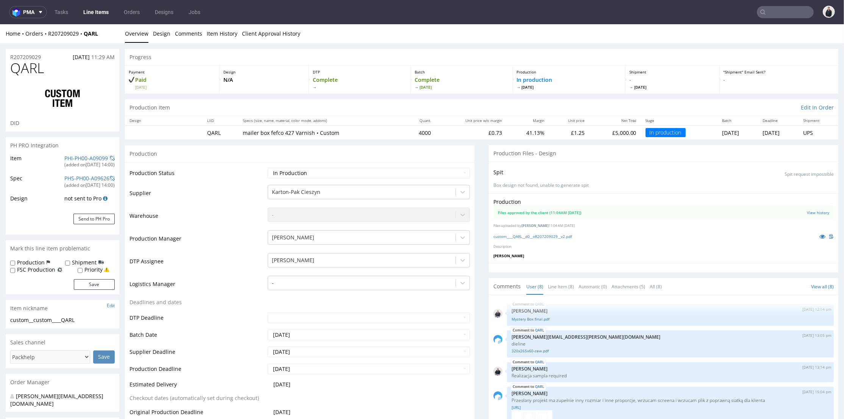
scroll to position [118, 0]
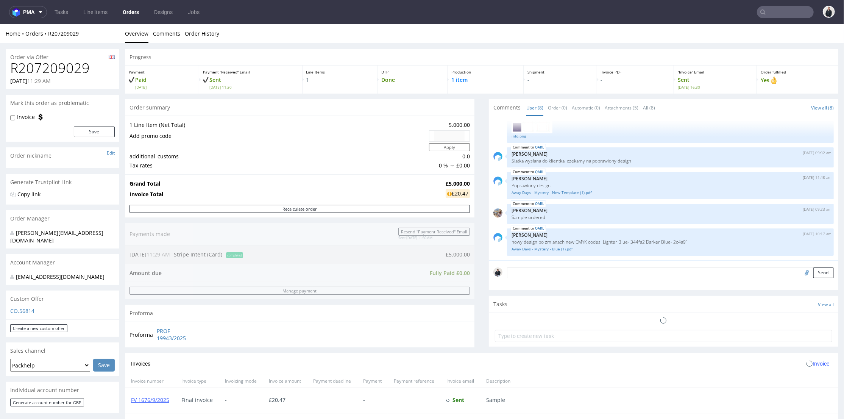
scroll to position [210, 0]
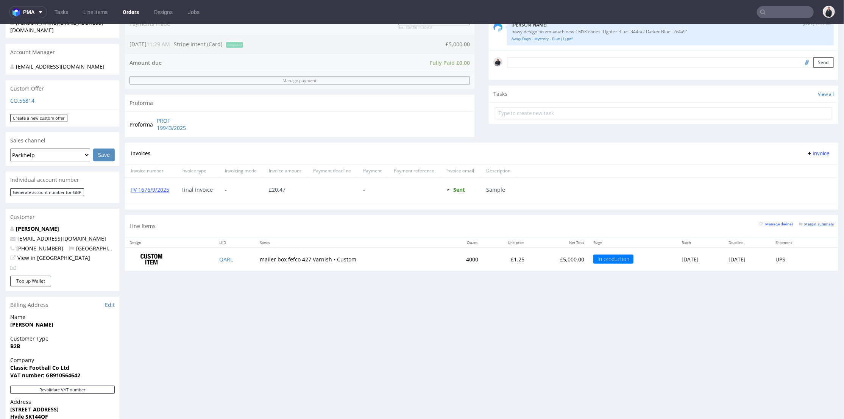
click at [799, 224] on small "Margin summary" at bounding box center [816, 223] width 35 height 4
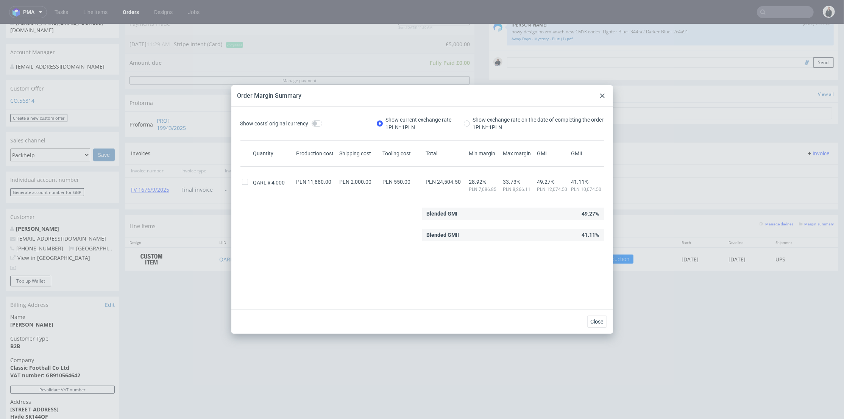
click at [599, 90] on div "Order Margin Summary" at bounding box center [422, 96] width 382 height 22
drag, startPoint x: 601, startPoint y: 95, endPoint x: 587, endPoint y: 112, distance: 22.3
click at [601, 95] on use at bounding box center [602, 96] width 5 height 5
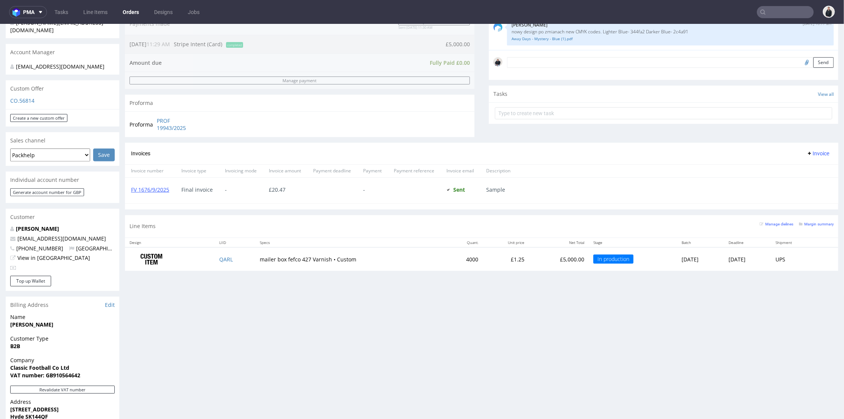
scroll to position [42, 0]
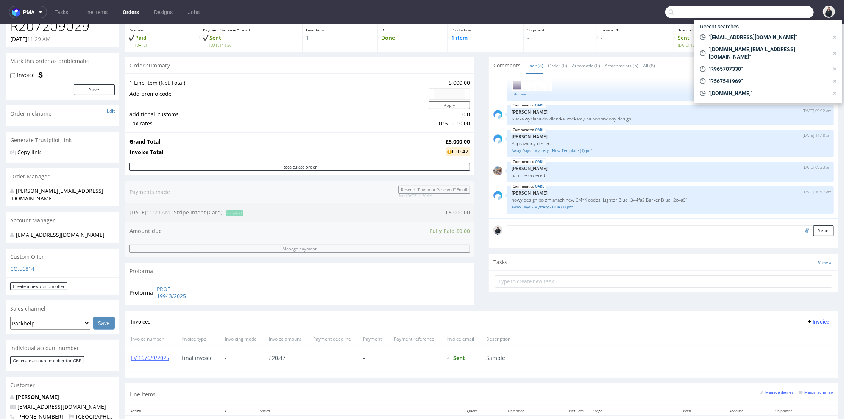
click at [784, 12] on input "text" at bounding box center [739, 12] width 148 height 12
paste input "florent@fruggies.com"
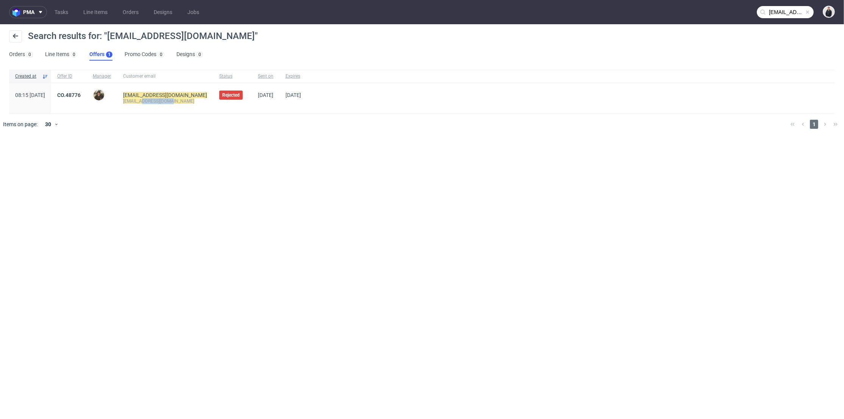
drag, startPoint x: 191, startPoint y: 100, endPoint x: 162, endPoint y: 100, distance: 29.2
click at [162, 100] on div "florent@fruggies.com" at bounding box center [165, 101] width 84 height 6
copy mark "fruggies.com"
click at [771, 12] on input "florent@fruggies.com" at bounding box center [785, 12] width 57 height 12
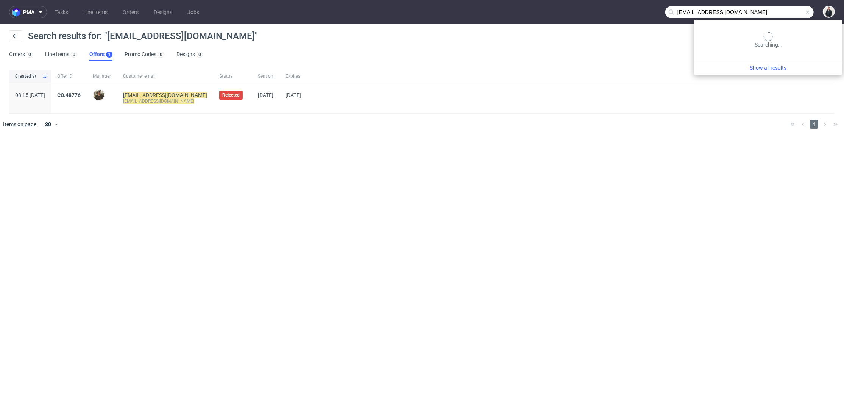
paste input "text"
type input "fruggies.com"
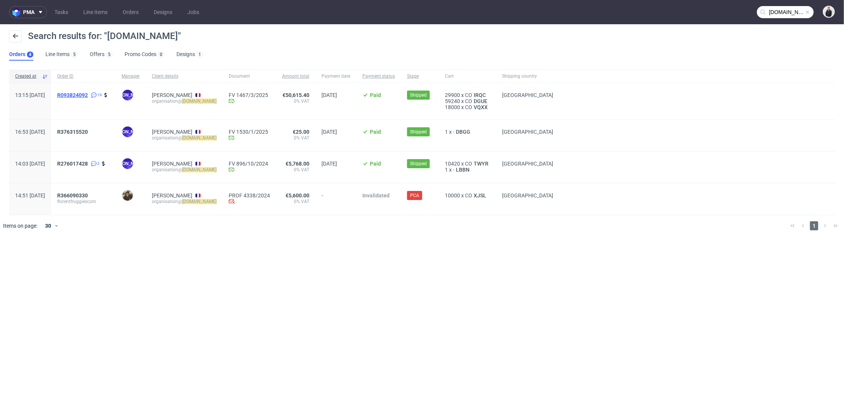
click at [88, 97] on span "R093824092" at bounding box center [72, 95] width 31 height 6
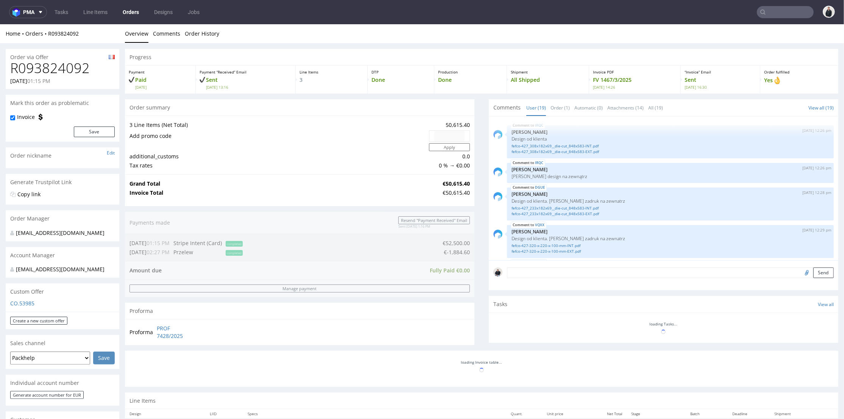
scroll to position [516, 0]
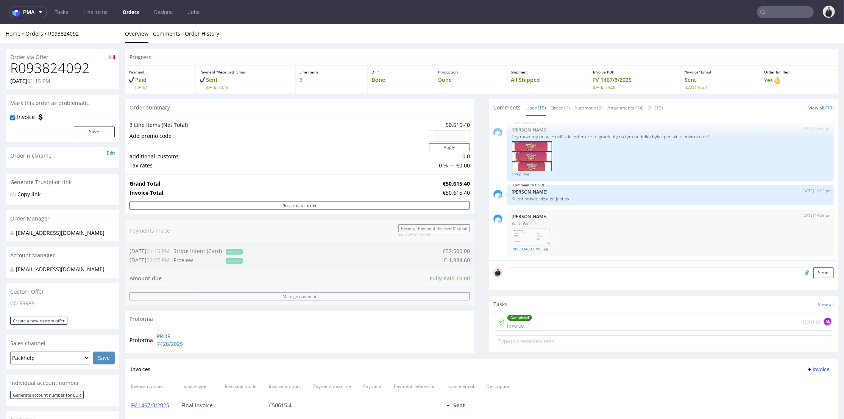
click at [467, 183] on div "Grand Total €50,615.40 Invoice Total €50,615.40" at bounding box center [299, 187] width 349 height 27
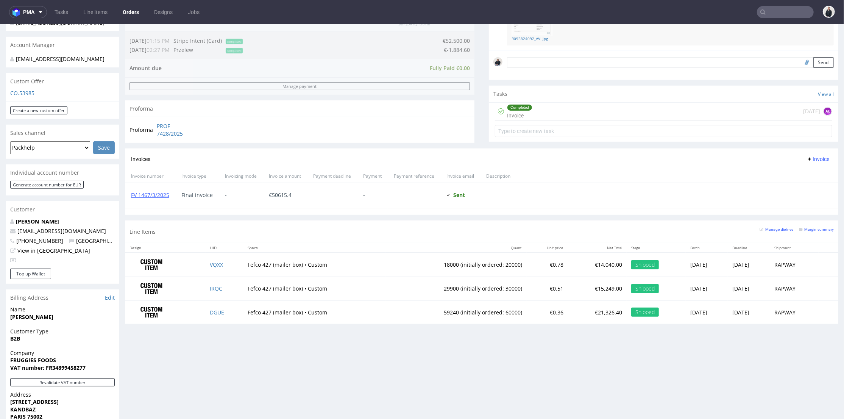
scroll to position [252, 0]
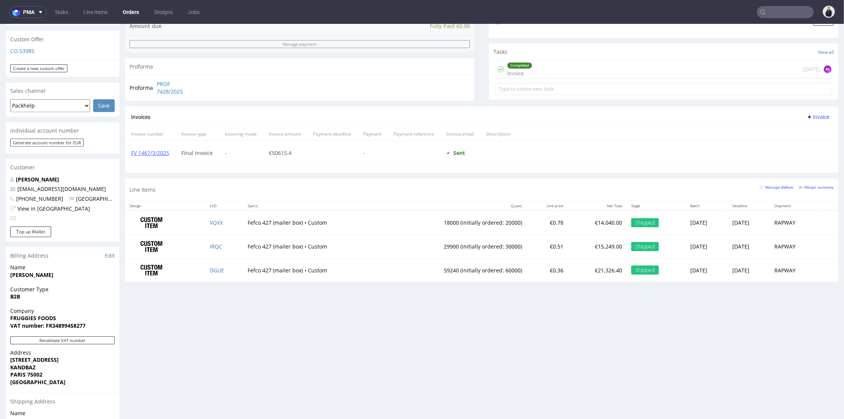
click at [468, 253] on td "29900 (initially ordered: 30000)" at bounding box center [456, 246] width 141 height 24
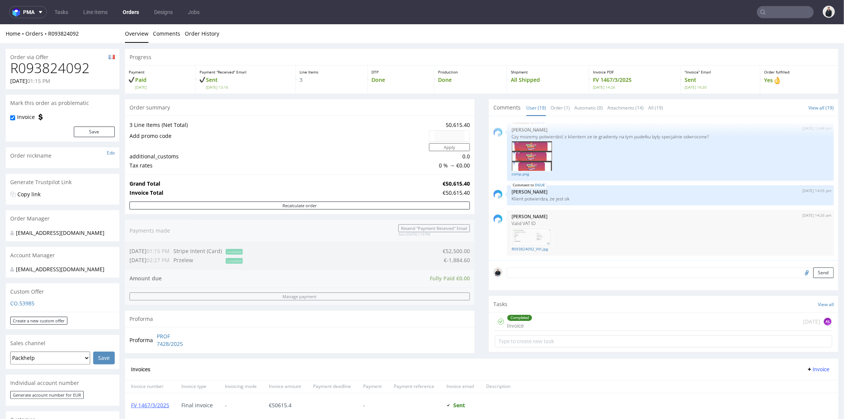
scroll to position [126, 0]
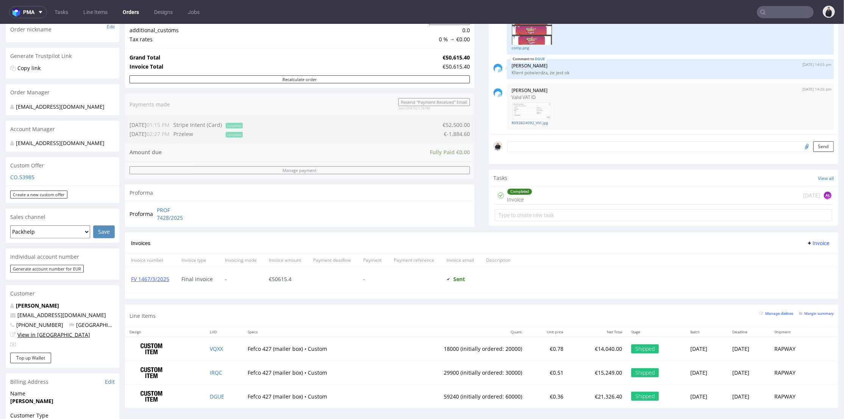
click at [47, 332] on link "View in [GEOGRAPHIC_DATA]" at bounding box center [53, 333] width 73 height 7
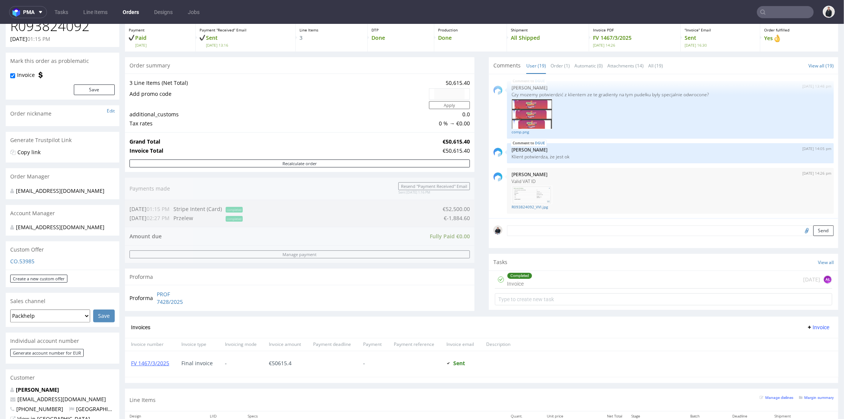
scroll to position [210, 0]
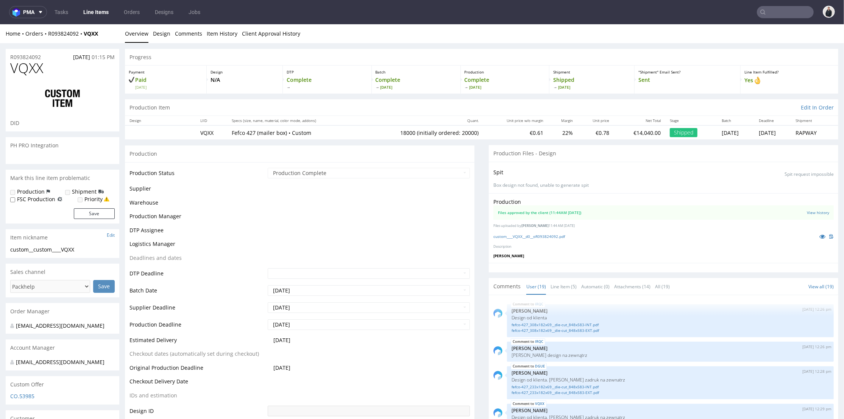
scroll to position [516, 0]
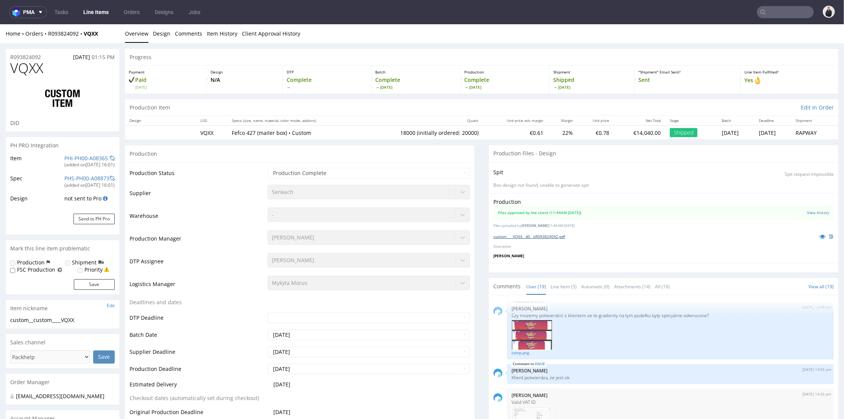
click at [544, 235] on link "custom____VQXX__d0__oR093824092.pdf" at bounding box center [529, 235] width 72 height 5
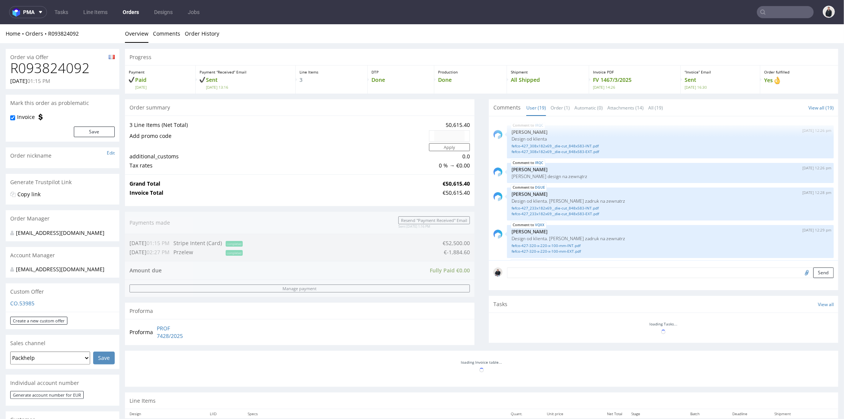
scroll to position [516, 0]
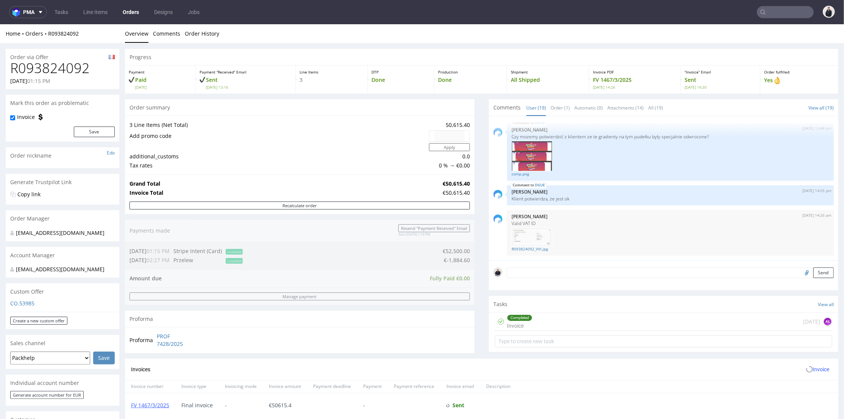
type input "fruggies.com"
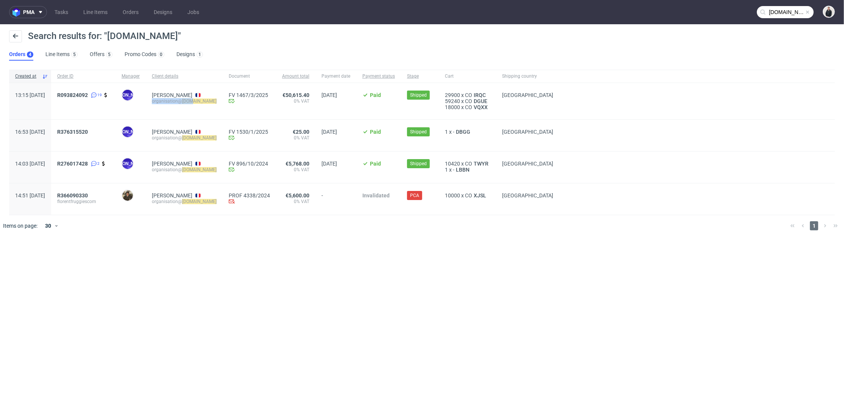
drag, startPoint x: 234, startPoint y: 98, endPoint x: 212, endPoint y: 101, distance: 21.8
click at [212, 101] on div "Florent J. Mallet organisation@ fruggies.com" at bounding box center [184, 101] width 77 height 36
drag, startPoint x: 215, startPoint y: 103, endPoint x: 229, endPoint y: 103, distance: 13.6
click at [215, 103] on mark "fruggies.com" at bounding box center [199, 100] width 34 height 5
drag, startPoint x: 231, startPoint y: 103, endPoint x: 204, endPoint y: 103, distance: 26.5
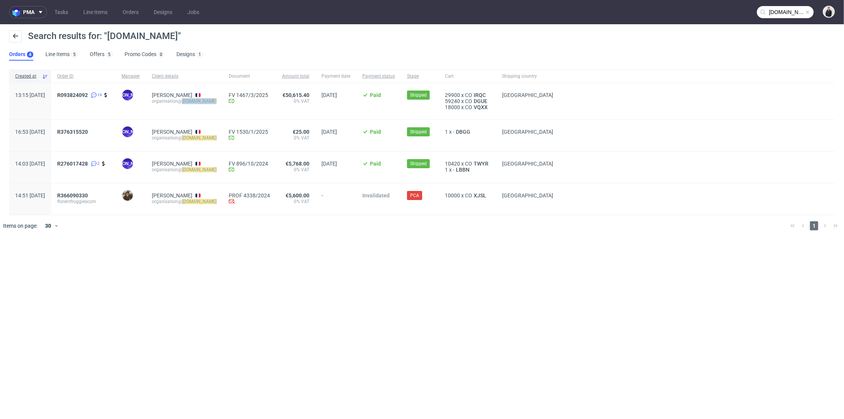
click at [204, 103] on div "Florent J. Mallet organisation@ fruggies.com" at bounding box center [184, 101] width 77 height 36
copy mark "fruggies.com"
click at [356, 235] on div at bounding box center [433, 225] width 702 height 21
click at [433, 103] on span "Shipped" at bounding box center [420, 100] width 26 height 20
drag, startPoint x: 176, startPoint y: 102, endPoint x: 238, endPoint y: 102, distance: 62.5
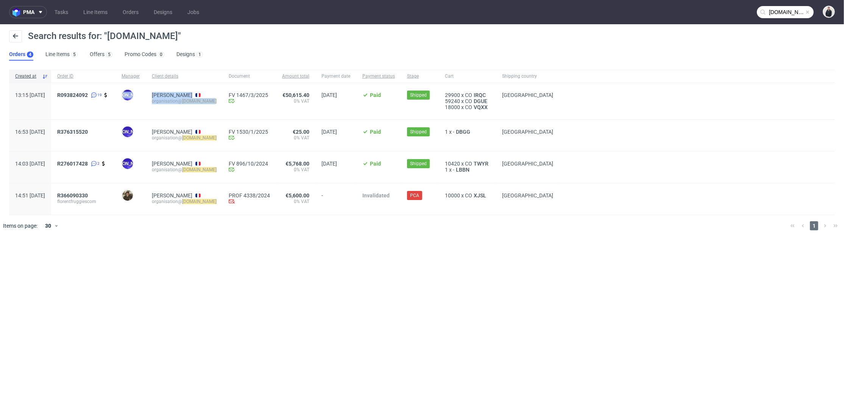
click at [237, 102] on div "13:15 Thu 30.01.2025 R093824092 19 JO Jozefina Owczarek Florent J. Mallet organ…" at bounding box center [422, 101] width 826 height 37
click at [237, 104] on div "FV 1467/3/2025 Invoice email Sent at 28/03/2025" at bounding box center [249, 101] width 53 height 36
drag, startPoint x: 232, startPoint y: 102, endPoint x: 161, endPoint y: 104, distance: 71.2
click at [161, 104] on div "13:15 Thu 30.01.2025 R093824092 19 JO Jozefina Owczarek Florent J. Mallet organ…" at bounding box center [422, 101] width 826 height 37
click at [172, 104] on div "Florent J. Mallet organisation@ fruggies.com" at bounding box center [184, 101] width 77 height 36
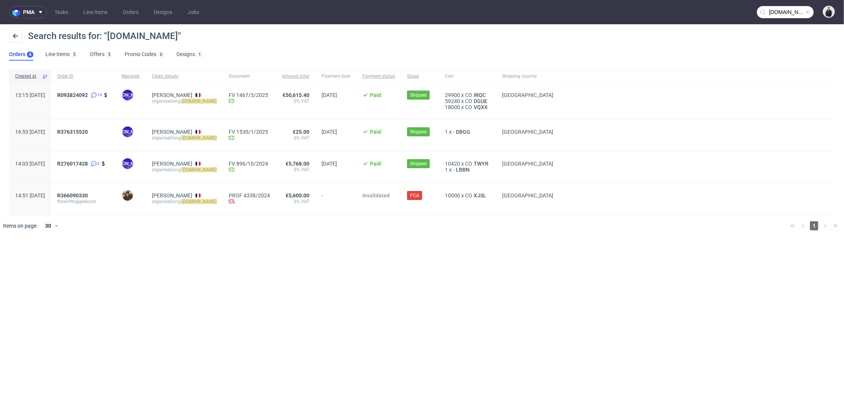
click at [109, 103] on span "R093824092 19" at bounding box center [83, 101] width 52 height 18
click at [187, 103] on div "organisation@ fruggies.com" at bounding box center [184, 101] width 65 height 6
drag, startPoint x: 176, startPoint y: 101, endPoint x: 211, endPoint y: 101, distance: 34.8
click at [195, 101] on div "organisation@ fruggies.com" at bounding box center [184, 101] width 65 height 6
click at [217, 101] on mark "fruggies.com" at bounding box center [199, 100] width 34 height 5
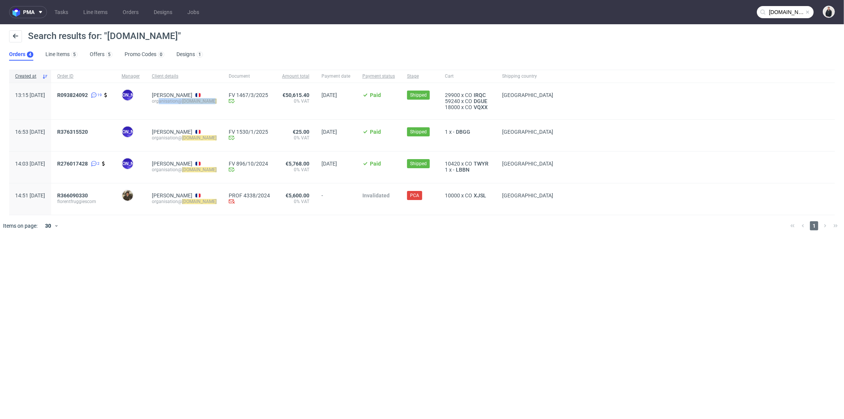
drag, startPoint x: 229, startPoint y: 101, endPoint x: 180, endPoint y: 102, distance: 49.2
click at [180, 102] on div "organisation@ fruggies.com" at bounding box center [184, 101] width 65 height 6
click at [173, 102] on div "Florent J. Mallet organisation@ fruggies.com" at bounding box center [184, 101] width 77 height 36
click at [183, 100] on div "organisation@ fruggies.com" at bounding box center [184, 101] width 65 height 6
click at [452, 102] on div "29900 x CO IRQC 59240 x CO DGUE 18000 x CO VQXX" at bounding box center [467, 101] width 57 height 36
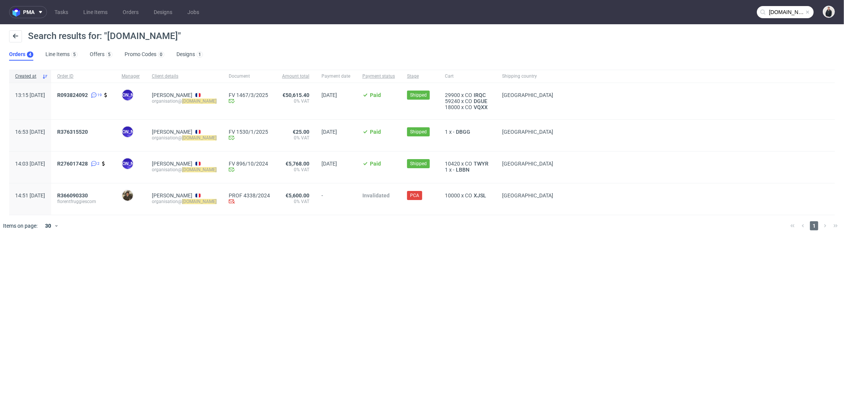
click at [433, 107] on span "Shipped" at bounding box center [420, 100] width 26 height 20
click at [395, 105] on span "Paid" at bounding box center [378, 101] width 33 height 18
click at [395, 109] on span "Paid" at bounding box center [378, 101] width 33 height 18
click at [343, 244] on div "pma Tasks Line Items Orders Designs Jobs fruggies.com Search results for: "frug…" at bounding box center [422, 209] width 844 height 419
click at [332, 204] on div "-" at bounding box center [335, 198] width 41 height 31
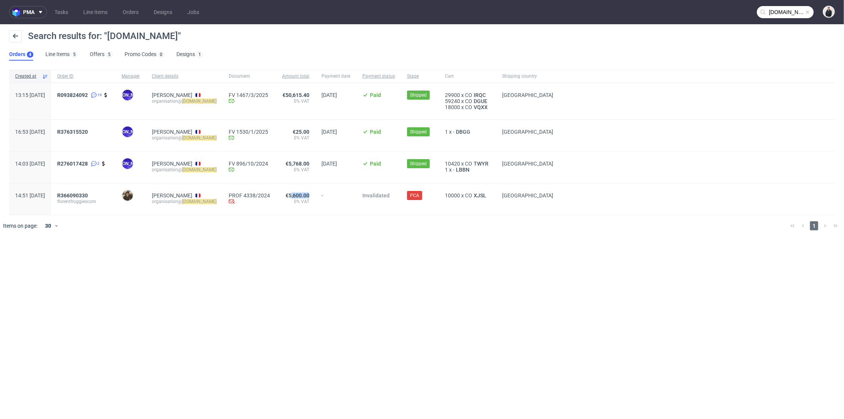
drag, startPoint x: 322, startPoint y: 195, endPoint x: 300, endPoint y: 196, distance: 21.6
click at [303, 195] on div "€5,600.00 0% VAT" at bounding box center [295, 198] width 39 height 31
click at [298, 196] on span "€5,600.00" at bounding box center [297, 195] width 24 height 6
click at [315, 211] on div "€5,600.00 0% VAT" at bounding box center [295, 198] width 39 height 31
click at [315, 212] on div "€5,600.00 0% VAT" at bounding box center [295, 198] width 39 height 31
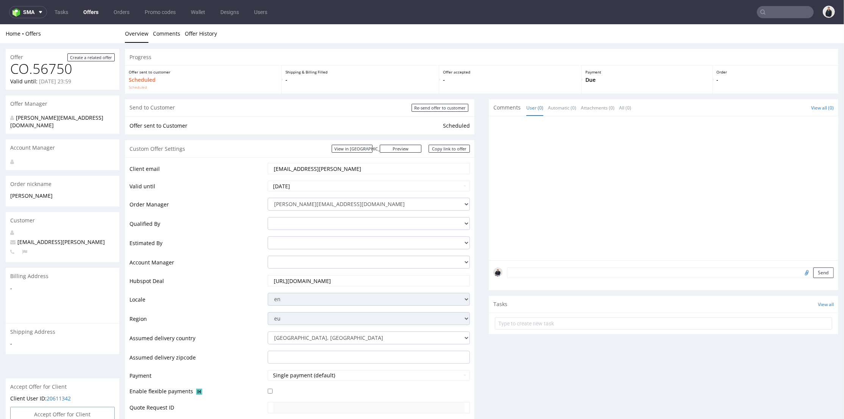
scroll to position [2, 0]
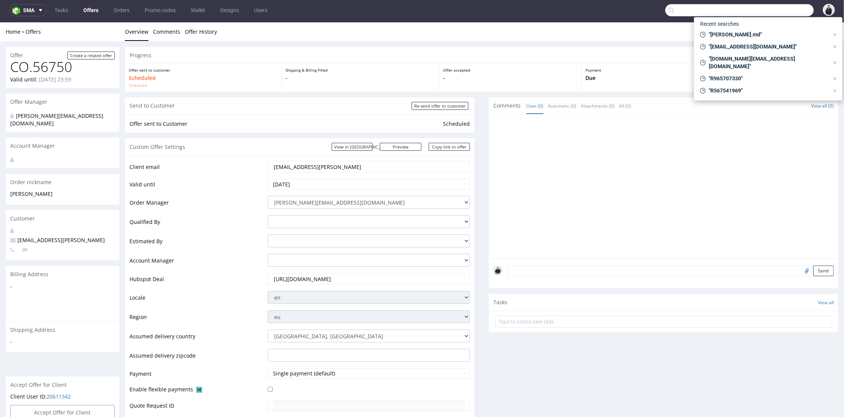
click at [793, 12] on input "text" at bounding box center [739, 10] width 148 height 12
paste input "[DOMAIN_NAME][EMAIL_ADDRESS][DOMAIN_NAME]"
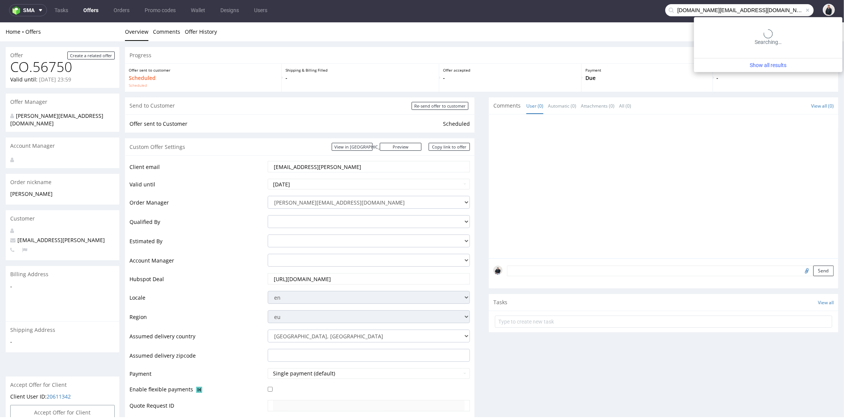
type input "[DOMAIN_NAME][EMAIL_ADDRESS][DOMAIN_NAME]"
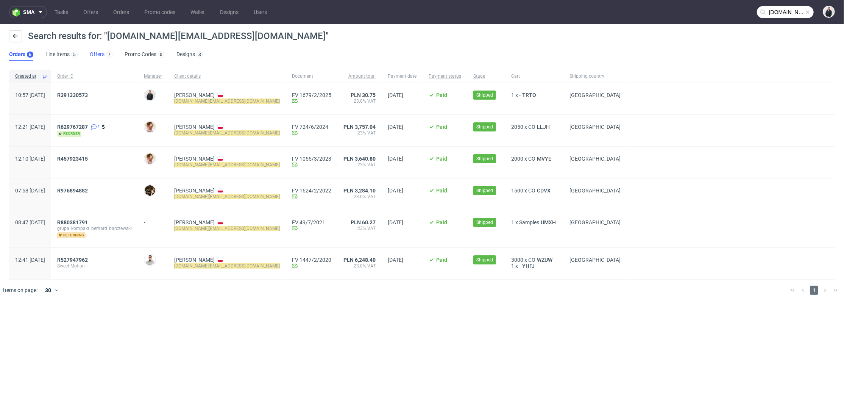
click at [101, 53] on link "Offers 7" at bounding box center [101, 54] width 23 height 12
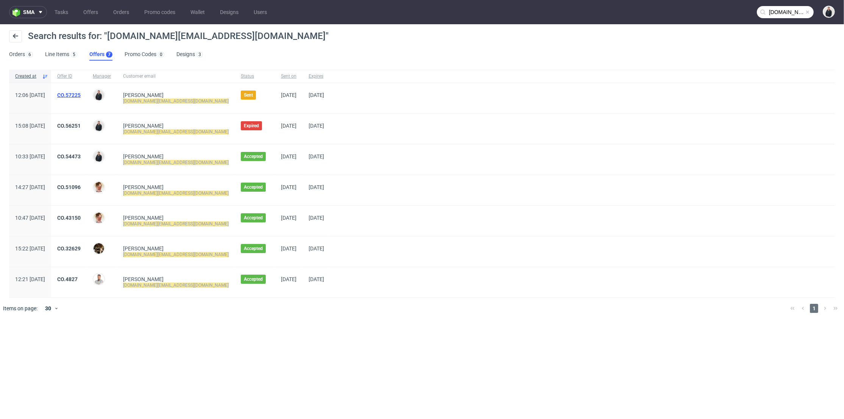
click at [81, 92] on link "CO.57225" at bounding box center [68, 95] width 23 height 6
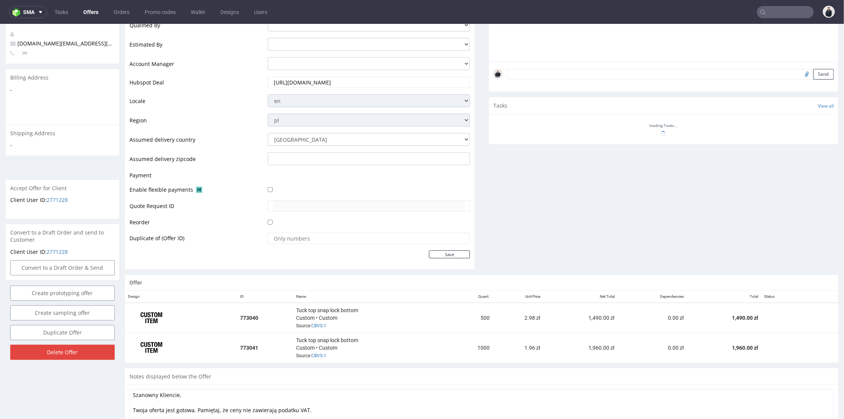
scroll to position [230, 0]
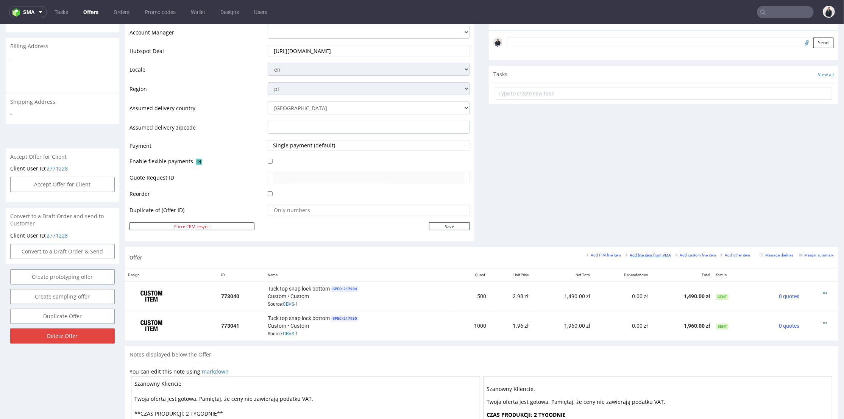
click at [626, 253] on small "Add line item from VMA" at bounding box center [648, 255] width 46 height 4
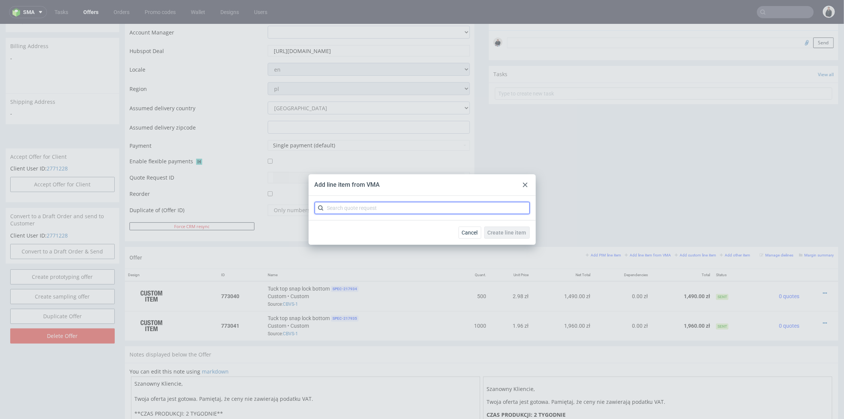
click at [380, 210] on input "text" at bounding box center [422, 208] width 215 height 12
type input "cbvs"
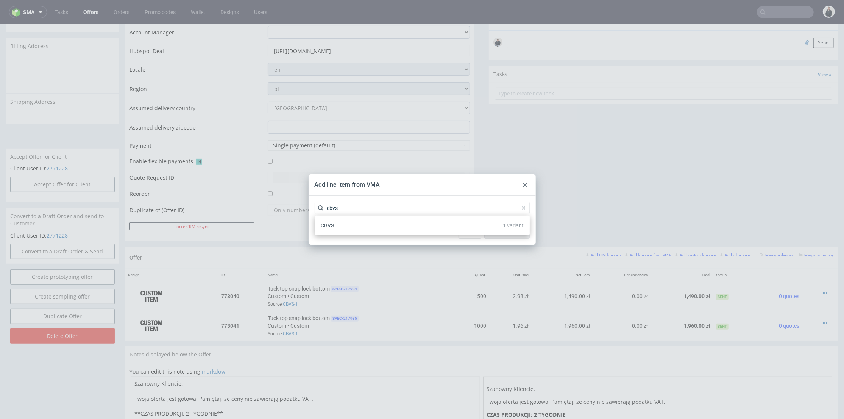
click at [363, 226] on div "CBVS 1 variant" at bounding box center [422, 225] width 209 height 14
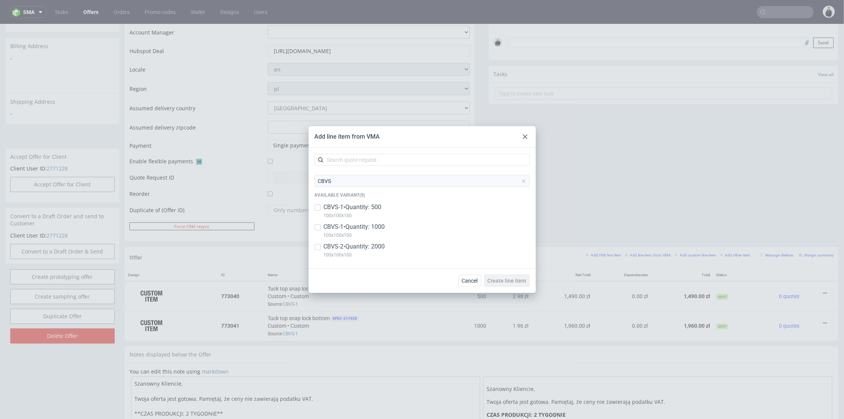
click at [359, 246] on p "CBVS-2 • Quantity: 2000" at bounding box center [354, 246] width 61 height 8
checkbox input "true"
click at [515, 278] on span "Create line item" at bounding box center [507, 280] width 39 height 5
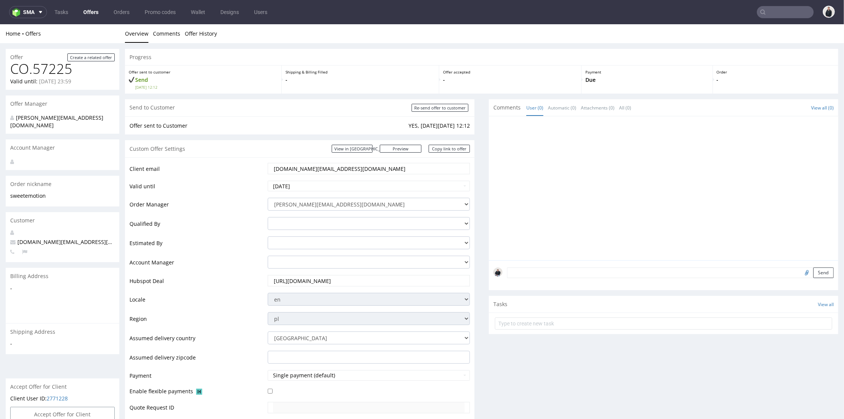
scroll to position [252, 0]
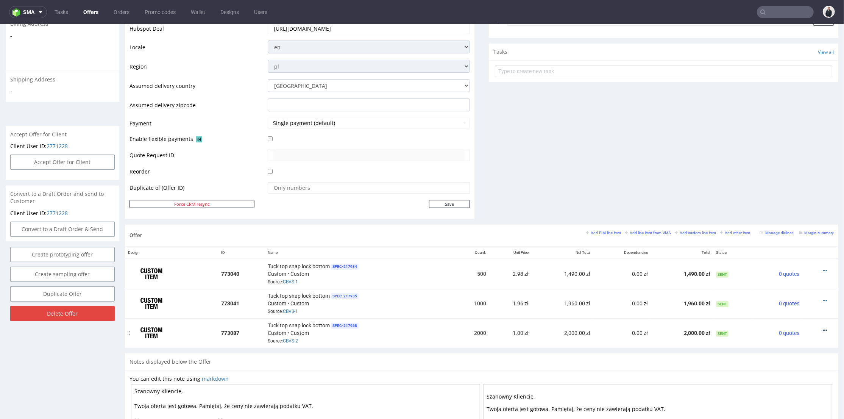
click at [823, 327] on icon at bounding box center [825, 329] width 4 height 5
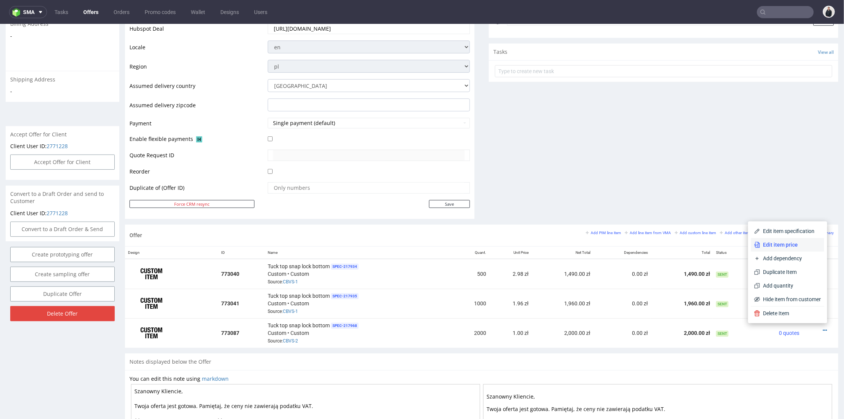
click at [786, 243] on span "Edit item price" at bounding box center [790, 244] width 61 height 8
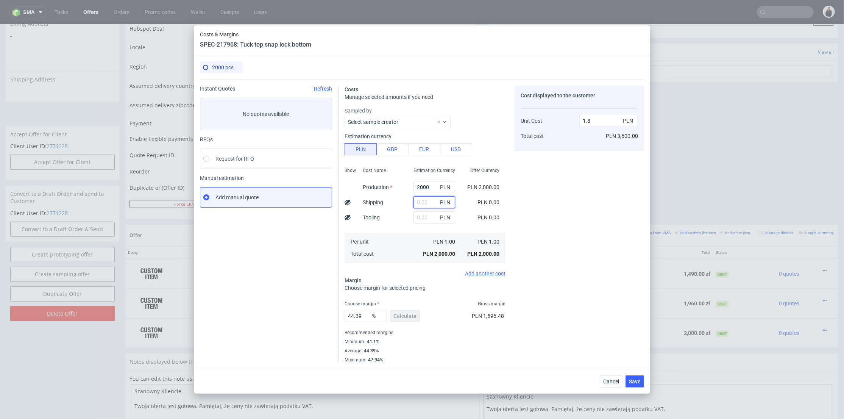
click at [422, 202] on input "text" at bounding box center [434, 202] width 42 height 12
type input "70"
click at [588, 200] on div "Cost displayed to the customer Unit Cost Total cost 1.8 PLN PLN 3,600.00" at bounding box center [578, 224] width 129 height 277
type input "1.87"
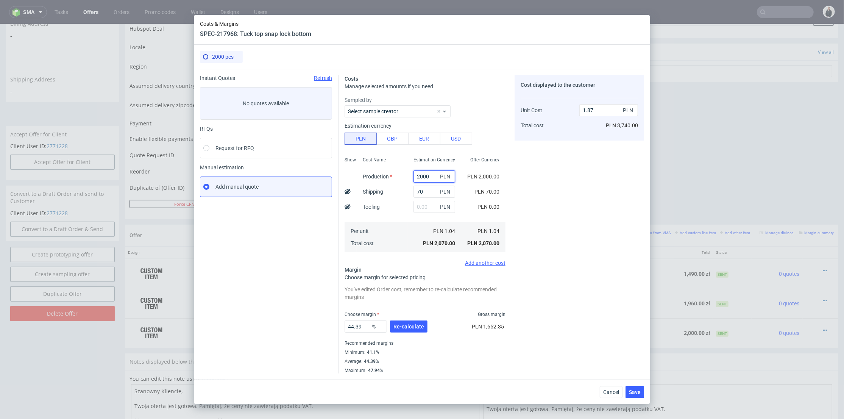
drag, startPoint x: 424, startPoint y: 175, endPoint x: 394, endPoint y: 175, distance: 30.7
click at [394, 175] on div "Show Cost Name Production Shipping Tooling Per unit Total cost Estimation Curre…" at bounding box center [425, 204] width 161 height 100
type input "1140"
type input "1.09"
type input "1140"
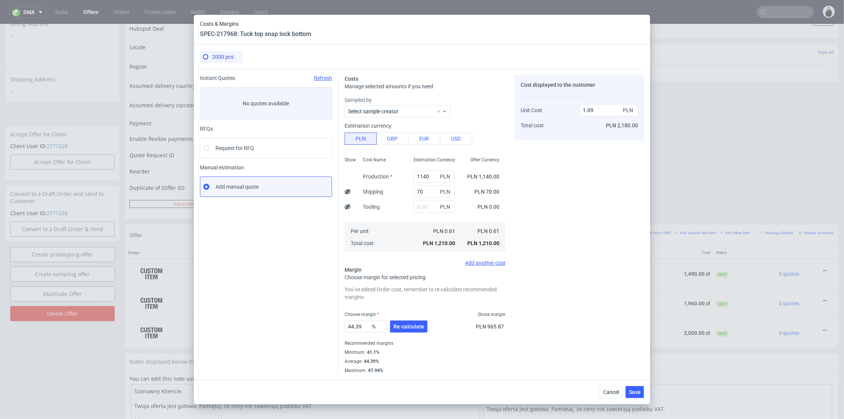
click at [537, 182] on div "Cost displayed to the customer Unit Cost Total cost 1.09 PLN PLN 2,180.00" at bounding box center [578, 224] width 129 height 298
click at [406, 330] on button "Re-calculate" at bounding box center [408, 326] width 37 height 12
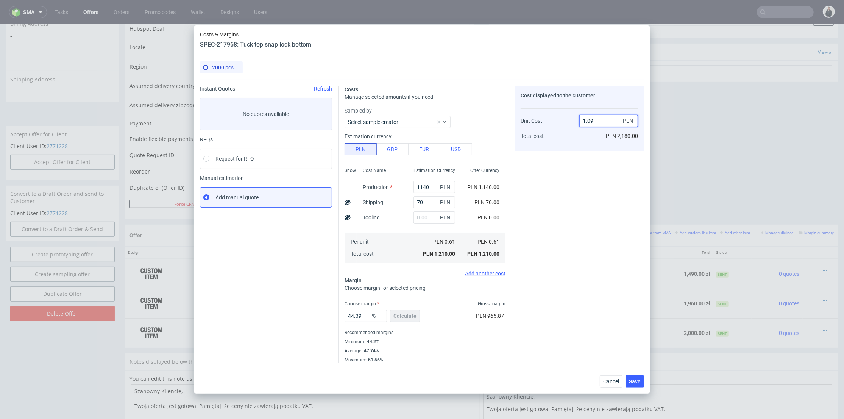
drag, startPoint x: 588, startPoint y: 121, endPoint x: 583, endPoint y: 160, distance: 39.7
click at [594, 120] on input "1.09" at bounding box center [608, 121] width 59 height 12
type input "1.49"
click at [576, 179] on div "Cost displayed to the customer Unit Cost Total cost 1.49 PLN PLN 2,180.00" at bounding box center [578, 224] width 129 height 277
type input "59.06040268456376"
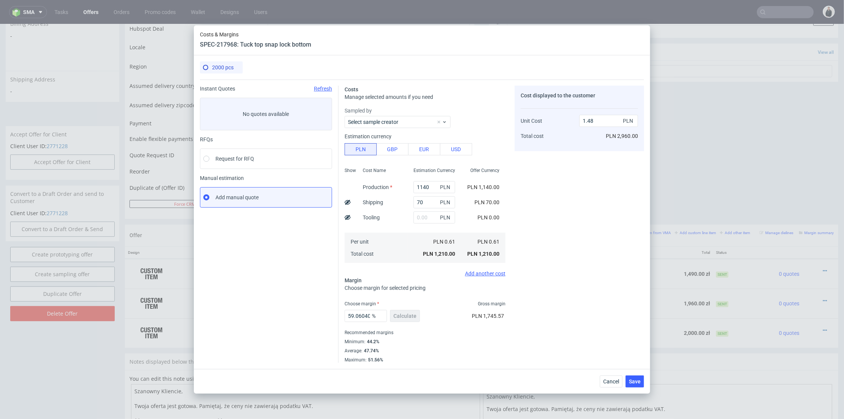
click at [462, 351] on div "Average : 47.74%" at bounding box center [425, 350] width 161 height 9
drag, startPoint x: 589, startPoint y: 120, endPoint x: 593, endPoint y: 121, distance: 3.9
click at [593, 121] on input "1.48" at bounding box center [608, 121] width 59 height 12
click at [589, 204] on div "Cost displayed to the customer Unit Cost Total cost 1.49 PLN PLN 2,960.00" at bounding box center [578, 224] width 129 height 277
drag, startPoint x: 589, startPoint y: 120, endPoint x: 595, endPoint y: 120, distance: 6.1
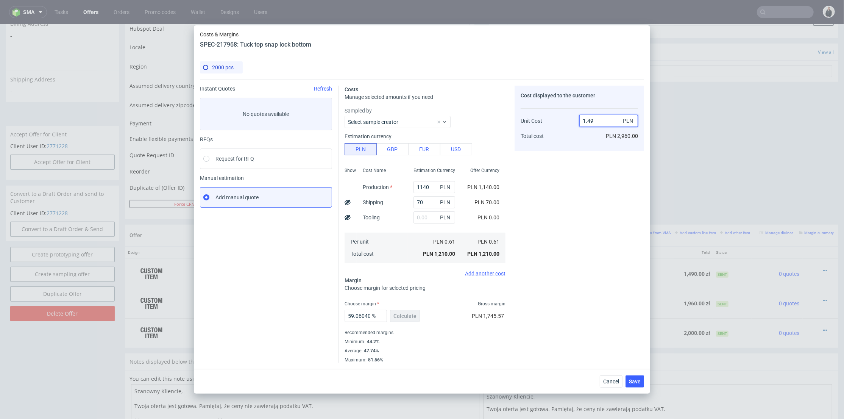
click at [595, 120] on input "1.49" at bounding box center [608, 121] width 59 height 12
click at [596, 120] on input "1.49" at bounding box center [608, 121] width 59 height 12
drag, startPoint x: 593, startPoint y: 118, endPoint x: 588, endPoint y: 119, distance: 5.0
click at [588, 119] on input "1.49" at bounding box center [608, 121] width 59 height 12
type input "1.5"
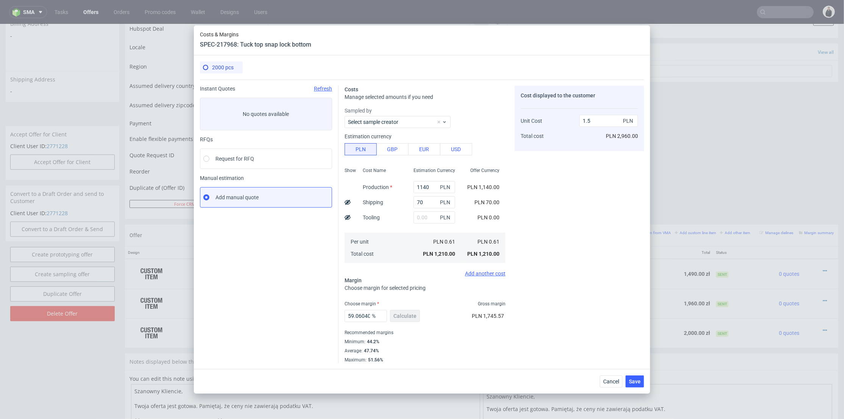
click at [589, 181] on div "Cost displayed to the customer Unit Cost Total cost 1.5 PLN PLN 2,960.00" at bounding box center [578, 224] width 129 height 277
type input "59.333333333333336"
type input "1.49"
click at [636, 382] on span "Save" at bounding box center [635, 381] width 12 height 5
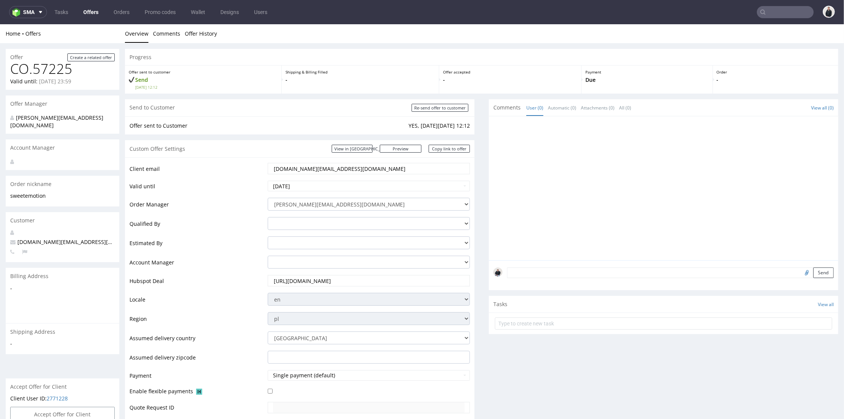
scroll to position [0, 0]
drag, startPoint x: 497, startPoint y: 250, endPoint x: 504, endPoint y: 241, distance: 10.8
click at [499, 247] on div at bounding box center [665, 189] width 345 height 139
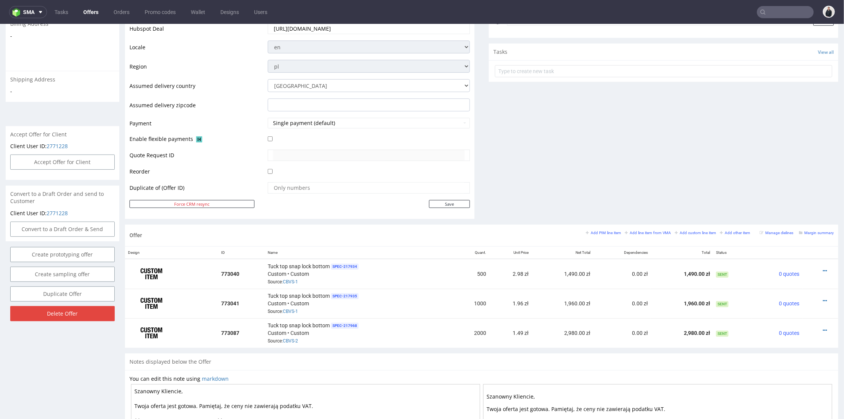
click at [502, 196] on div "Comments User (0) Automatic (0) Attachments (0) All (0) View all (0) Send Tasks…" at bounding box center [663, 35] width 349 height 377
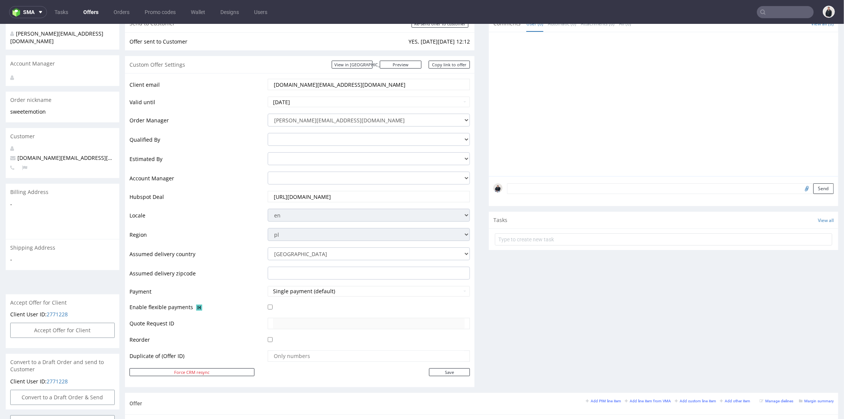
scroll to position [42, 0]
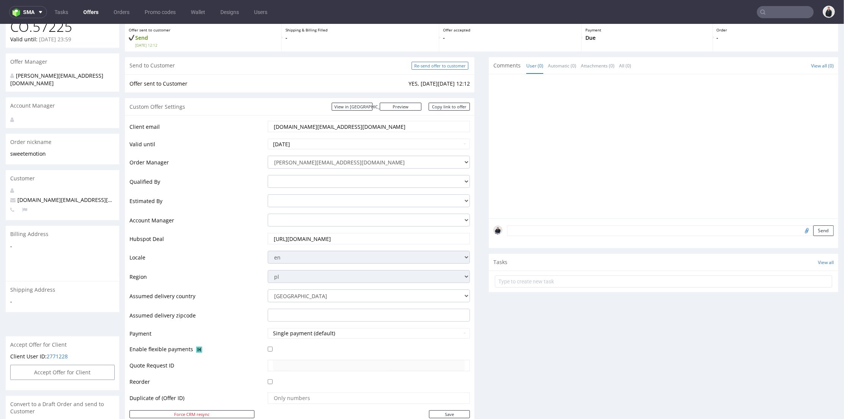
click at [422, 65] on input "Re-send offer to customer" at bounding box center [440, 65] width 57 height 8
type input "In progress..."
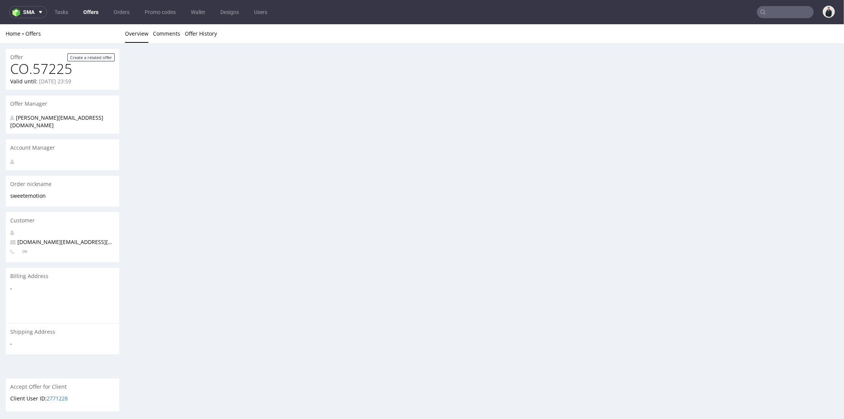
scroll to position [0, 0]
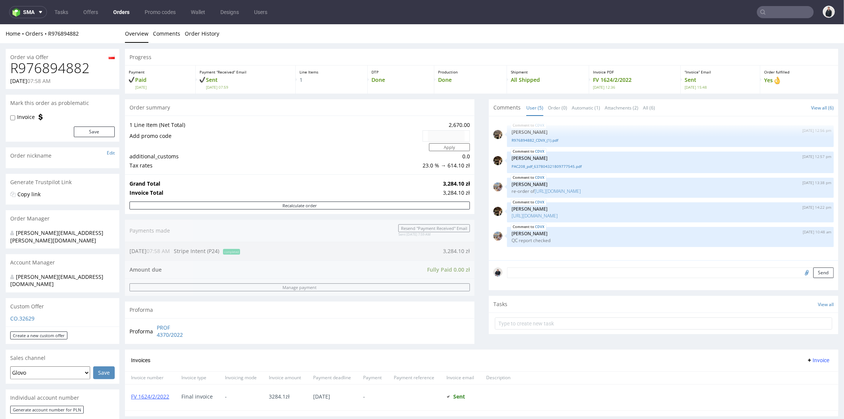
click at [770, 8] on input "text" at bounding box center [785, 12] width 57 height 12
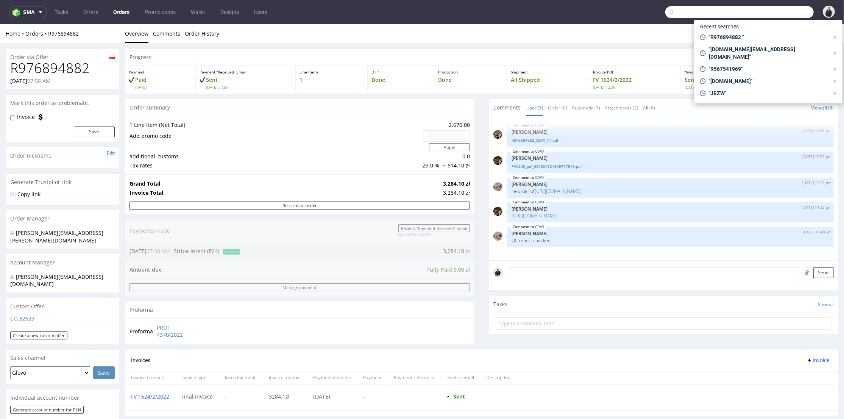
paste input "[DOMAIN_NAME][EMAIL_ADDRESS][DOMAIN_NAME]"
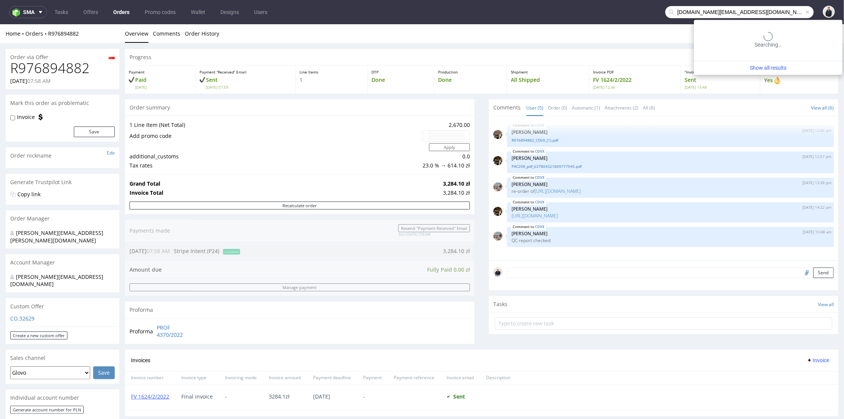
type input "[DOMAIN_NAME][EMAIL_ADDRESS][DOMAIN_NAME]"
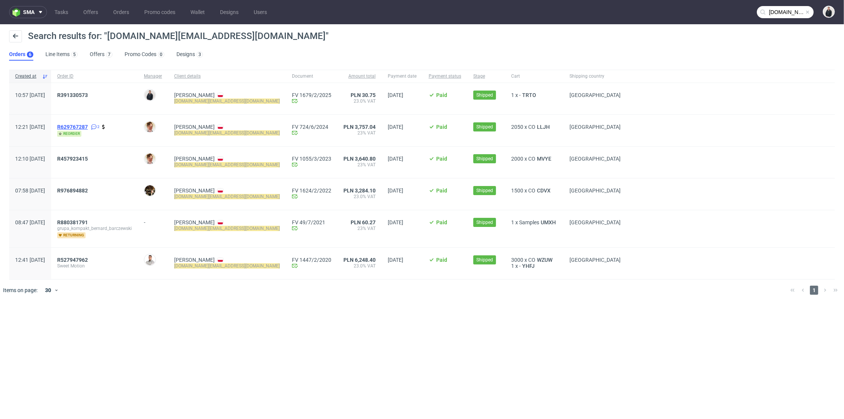
click at [88, 126] on span "R629767287" at bounding box center [72, 127] width 31 height 6
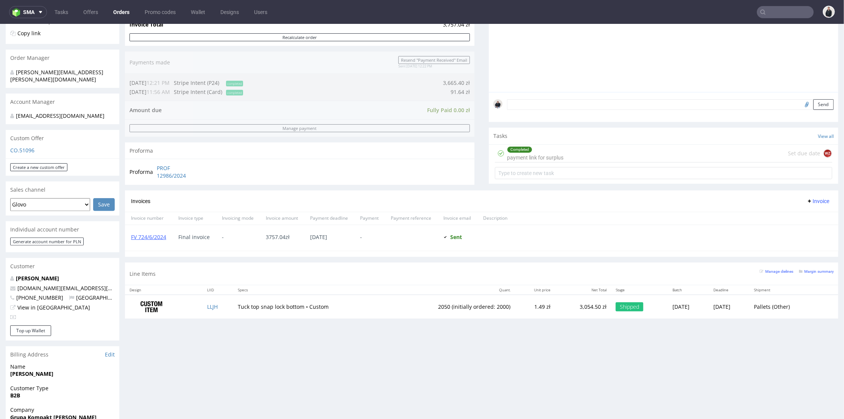
scroll to position [210, 0]
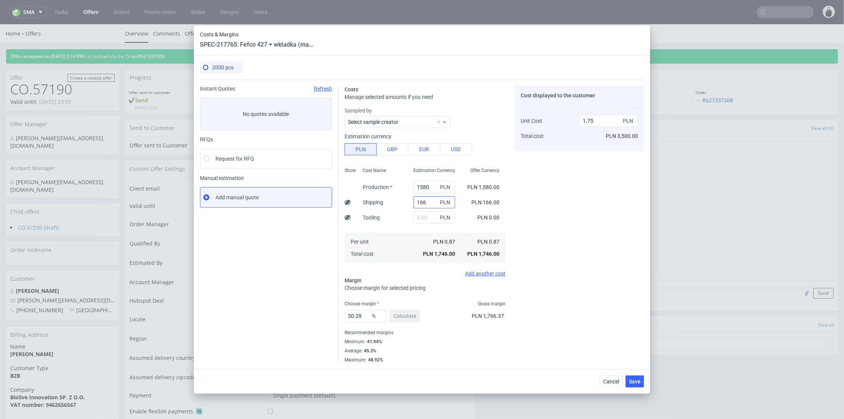
scroll to position [294, 0]
